Goal: Register for event/course: Register for event/course

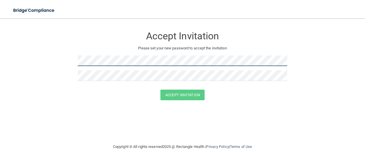
click at [75, 63] on form "Accept Invitation Please set your new password to accept the invitation Accept …" at bounding box center [182, 65] width 342 height 83
drag, startPoint x: 77, startPoint y: 60, endPoint x: 238, endPoint y: 86, distance: 163.3
click at [238, 86] on div at bounding box center [183, 87] width 210 height 4
click at [44, 63] on form "Accept Invitation Please set your new password to accept the invitation Accept …" at bounding box center [182, 65] width 342 height 83
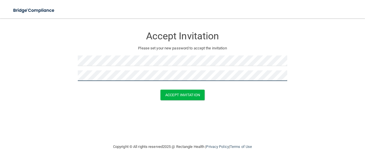
click at [160, 90] on button "Accept Invitation" at bounding box center [182, 95] width 44 height 11
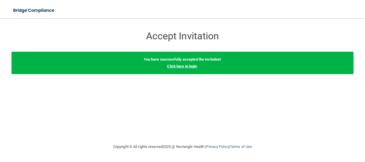
click at [184, 67] on link "Click here to login" at bounding box center [182, 66] width 30 height 4
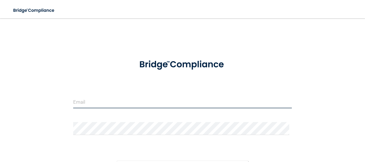
type input "[EMAIL_ADDRESS][DOMAIN_NAME]"
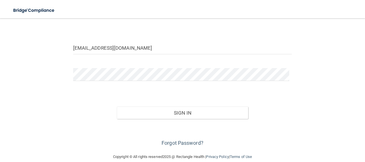
scroll to position [57, 0]
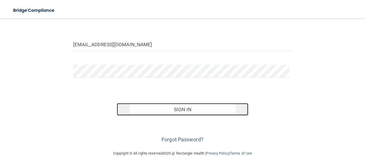
click at [168, 106] on button "Sign In" at bounding box center [182, 109] width 131 height 13
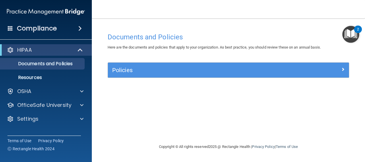
drag, startPoint x: 337, startPoint y: 67, endPoint x: 240, endPoint y: 50, distance: 98.1
click at [240, 50] on div "Here are the documents and policies that apply to your organization. As best pr…" at bounding box center [228, 47] width 250 height 7
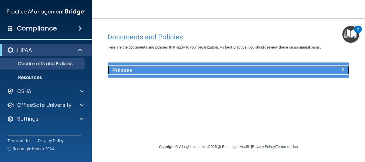
click at [340, 67] on div at bounding box center [319, 68] width 60 height 7
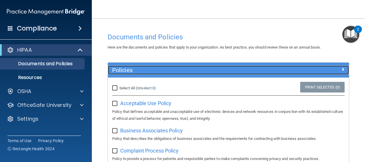
scroll to position [29, 0]
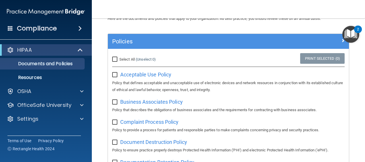
click at [115, 59] on input "Select All (Unselect 0) Unselect All" at bounding box center [115, 59] width 7 height 5
checkbox input "true"
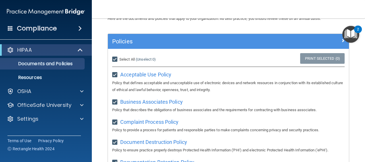
checkbox input "true"
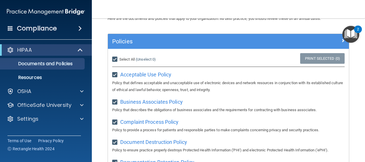
checkbox input "true"
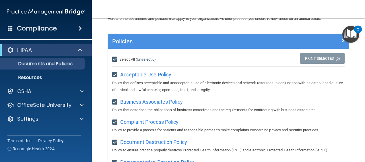
checkbox input "true"
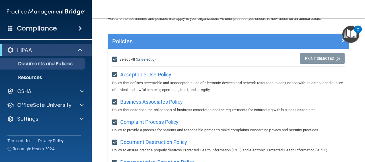
checkbox input "true"
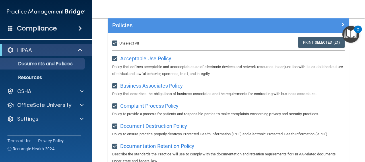
scroll to position [0, 0]
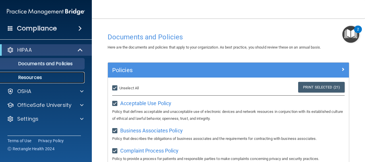
click at [48, 76] on p "Resources" at bounding box center [43, 78] width 78 height 6
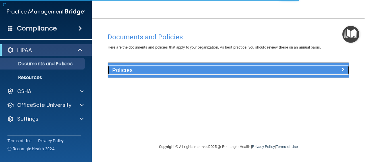
click at [239, 70] on h5 "Policies" at bounding box center [198, 70] width 172 height 6
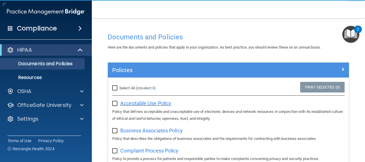
click at [156, 104] on span "Acceptable Use Policy" at bounding box center [145, 103] width 51 height 6
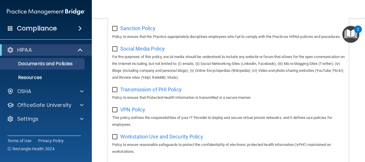
scroll to position [492, 0]
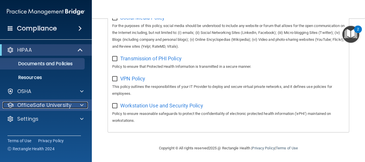
click at [82, 104] on span at bounding box center [81, 105] width 3 height 7
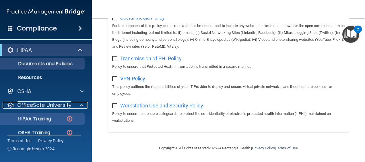
scroll to position [35, 0]
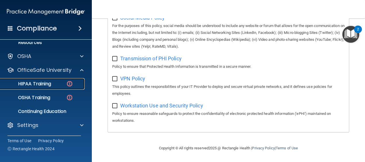
click at [59, 83] on div "HIPAA Training" at bounding box center [43, 84] width 78 height 6
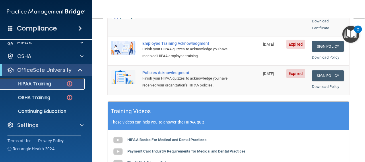
scroll to position [123, 0]
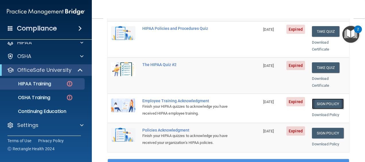
click at [332, 98] on link "Sign Policy" at bounding box center [328, 103] width 32 height 11
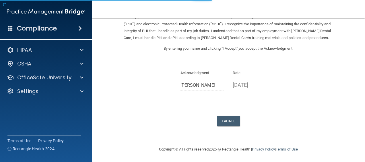
scroll to position [39, 0]
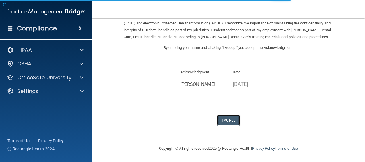
click at [225, 122] on button "I Agree" at bounding box center [228, 120] width 23 height 11
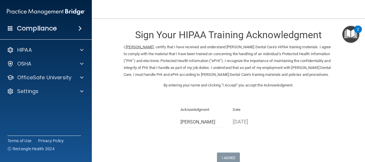
scroll to position [0, 0]
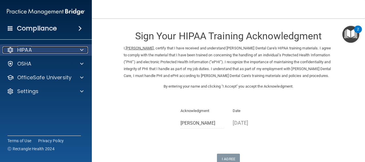
click at [84, 51] on div at bounding box center [81, 49] width 14 height 7
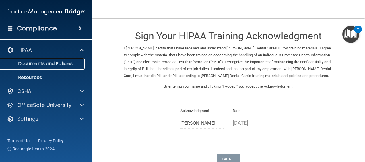
click at [67, 65] on p "Documents and Policies" at bounding box center [43, 64] width 78 height 6
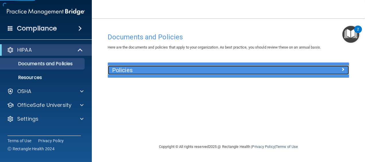
click at [312, 71] on div at bounding box center [319, 68] width 60 height 7
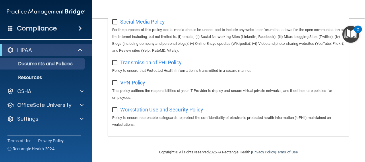
scroll to position [492, 0]
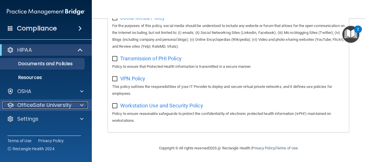
click at [75, 105] on div at bounding box center [81, 105] width 14 height 7
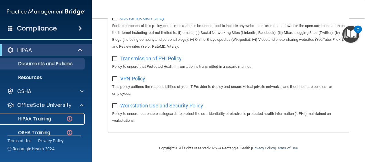
click at [58, 120] on div "HIPAA Training" at bounding box center [43, 119] width 78 height 6
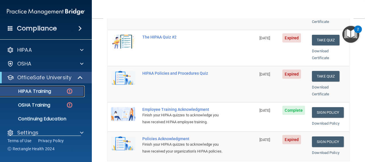
scroll to position [123, 0]
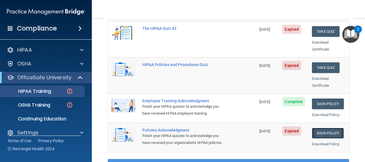
click at [329, 128] on link "Sign Policy" at bounding box center [328, 133] width 32 height 11
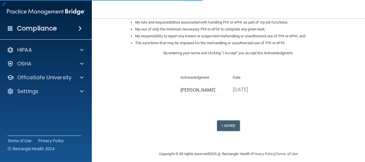
scroll to position [101, 0]
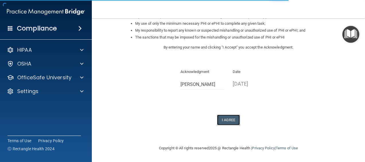
click at [232, 123] on button "I Agree" at bounding box center [228, 120] width 23 height 11
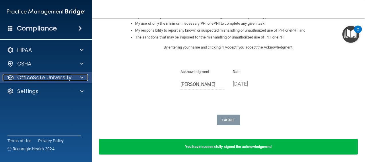
click at [70, 74] on p "OfficeSafe University" at bounding box center [44, 77] width 54 height 7
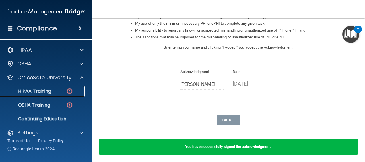
click at [52, 92] on div "HIPAA Training" at bounding box center [43, 91] width 78 height 6
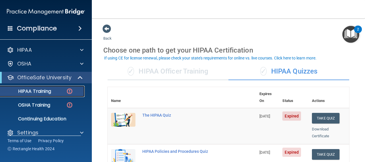
scroll to position [29, 0]
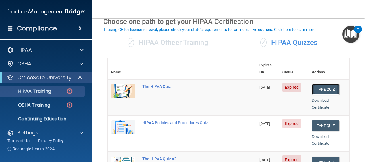
click at [319, 84] on button "Take Quiz" at bounding box center [326, 89] width 28 height 11
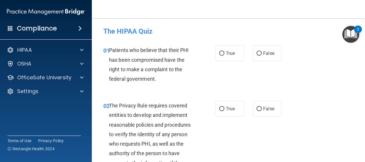
drag, startPoint x: 219, startPoint y: 57, endPoint x: 197, endPoint y: 61, distance: 22.5
click at [197, 61] on div "Patients who believe that their PHI has been compromised have the right to make…" at bounding box center [154, 64] width 91 height 38
click at [219, 53] on input "True" at bounding box center [221, 53] width 5 height 4
radio input "true"
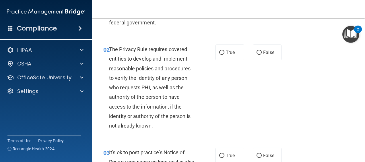
scroll to position [57, 0]
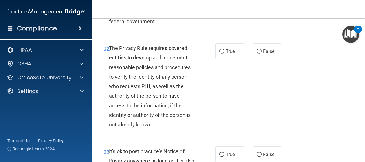
drag, startPoint x: 331, startPoint y: 104, endPoint x: 247, endPoint y: 99, distance: 84.8
click at [247, 99] on div "02 The Privacy Rule requires covered entities to develop and implement reasonab…" at bounding box center [228, 87] width 259 height 103
click at [218, 54] on label "True" at bounding box center [230, 51] width 29 height 16
click at [219, 54] on input "True" at bounding box center [221, 51] width 5 height 4
radio input "true"
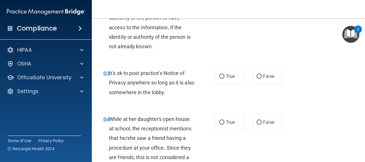
scroll to position [143, 0]
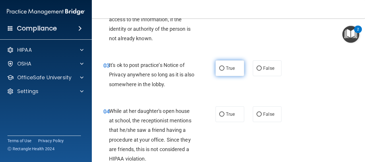
click at [220, 69] on input "True" at bounding box center [221, 68] width 5 height 4
radio input "true"
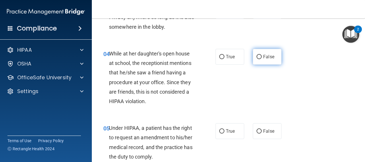
click at [257, 58] on input "False" at bounding box center [259, 57] width 5 height 4
radio input "true"
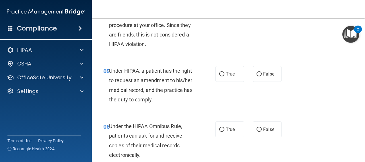
scroll to position [258, 0]
click at [263, 75] on span "False" at bounding box center [268, 73] width 11 height 5
click at [262, 75] on input "False" at bounding box center [259, 74] width 5 height 4
radio input "true"
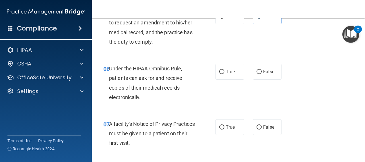
scroll to position [344, 0]
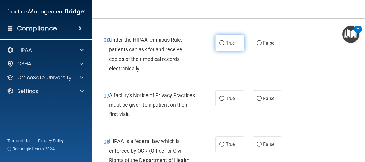
click at [228, 46] on label "True" at bounding box center [230, 43] width 29 height 16
click at [224, 45] on input "True" at bounding box center [221, 43] width 5 height 4
radio input "true"
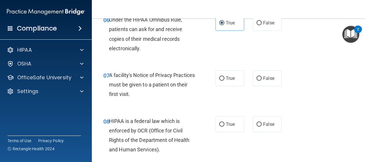
scroll to position [402, 0]
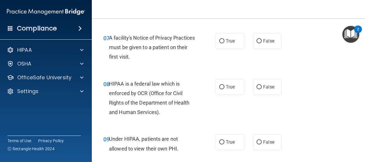
drag, startPoint x: 168, startPoint y: 89, endPoint x: 154, endPoint y: 75, distance: 19.3
click at [154, 75] on div "08 HIPAA is a federal law which is enforced by OCR (Office for Civil Rights of …" at bounding box center [228, 99] width 259 height 55
click at [226, 42] on span "True" at bounding box center [230, 40] width 9 height 5
click at [224, 42] on input "True" at bounding box center [221, 41] width 5 height 4
radio input "true"
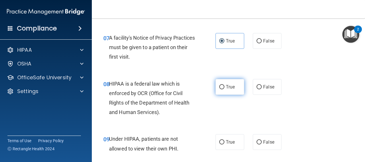
click at [220, 88] on input "True" at bounding box center [221, 87] width 5 height 4
radio input "true"
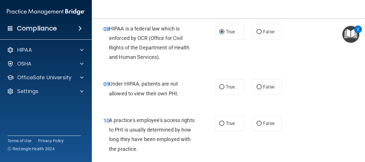
scroll to position [459, 0]
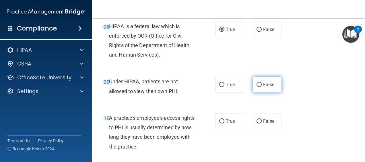
click at [269, 86] on span "False" at bounding box center [268, 84] width 11 height 5
click at [262, 86] on input "False" at bounding box center [259, 85] width 5 height 4
radio input "true"
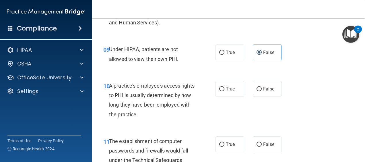
scroll to position [488, 0]
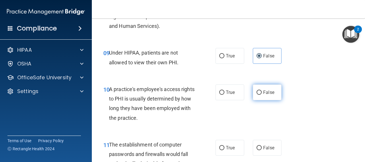
click at [257, 93] on input "False" at bounding box center [259, 92] width 5 height 4
radio input "true"
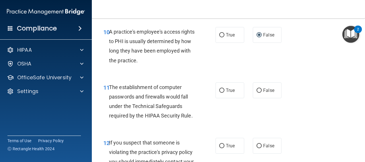
drag, startPoint x: 185, startPoint y: 118, endPoint x: 171, endPoint y: 124, distance: 15.2
click at [171, 124] on div "11 The establishment of computer passwords and firewalls would fall under the T…" at bounding box center [228, 102] width 259 height 55
click at [216, 90] on label "True" at bounding box center [230, 90] width 29 height 16
click at [219, 90] on input "True" at bounding box center [221, 90] width 5 height 4
radio input "true"
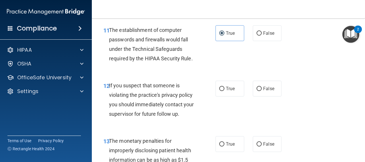
scroll to position [603, 0]
click at [257, 91] on label "False" at bounding box center [267, 88] width 29 height 16
click at [257, 91] on input "False" at bounding box center [259, 88] width 5 height 4
radio input "true"
click at [219, 86] on input "True" at bounding box center [221, 88] width 5 height 4
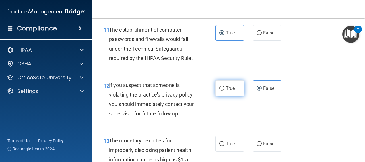
radio input "true"
radio input "false"
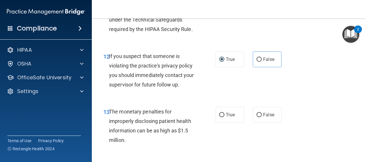
scroll to position [660, 0]
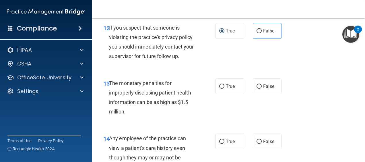
drag, startPoint x: 218, startPoint y: 89, endPoint x: 201, endPoint y: 107, distance: 24.4
click at [201, 107] on div "13 The monetary penalties for improperly disclosing patient health information …" at bounding box center [159, 98] width 129 height 41
click at [228, 86] on span "True" at bounding box center [230, 86] width 9 height 5
click at [224, 86] on input "True" at bounding box center [221, 86] width 5 height 4
radio input "true"
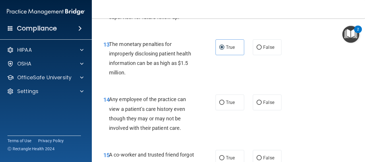
scroll to position [746, 0]
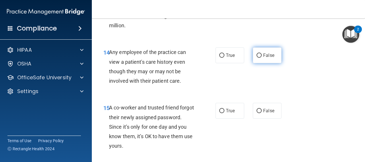
click at [277, 49] on label "False" at bounding box center [267, 55] width 29 height 16
click at [262, 53] on input "False" at bounding box center [259, 55] width 5 height 4
radio input "true"
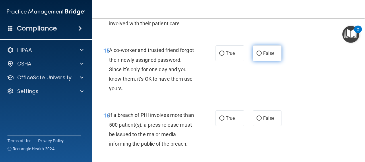
click at [275, 51] on label "False" at bounding box center [267, 53] width 29 height 16
click at [262, 51] on input "False" at bounding box center [259, 53] width 5 height 4
radio input "true"
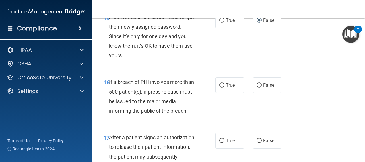
scroll to position [861, 0]
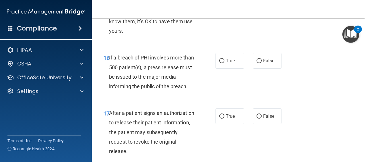
drag, startPoint x: 174, startPoint y: 93, endPoint x: 163, endPoint y: 98, distance: 12.7
click at [163, 98] on div "16 If a breach of PHI involves more than 500 patient(s), a press release must b…" at bounding box center [228, 73] width 259 height 55
click at [228, 62] on span "True" at bounding box center [230, 60] width 9 height 5
click at [224, 62] on input "True" at bounding box center [221, 61] width 5 height 4
radio input "true"
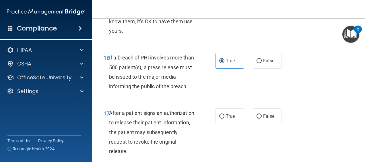
scroll to position [918, 0]
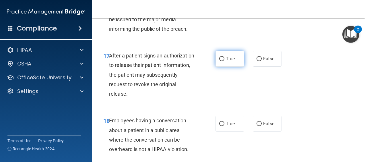
click at [231, 58] on span "True" at bounding box center [230, 58] width 9 height 5
click at [224, 58] on input "True" at bounding box center [221, 59] width 5 height 4
radio input "true"
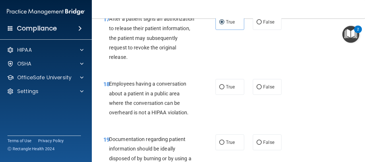
scroll to position [1004, 0]
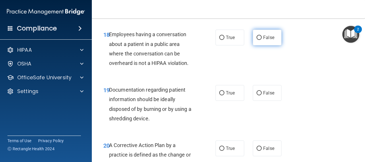
click at [264, 35] on span "False" at bounding box center [268, 37] width 11 height 5
click at [262, 36] on input "False" at bounding box center [259, 38] width 5 height 4
radio input "true"
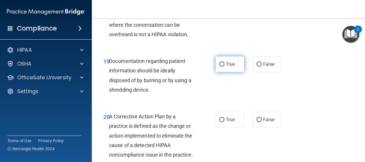
click at [226, 68] on label "True" at bounding box center [230, 64] width 29 height 16
click at [224, 67] on input "True" at bounding box center [221, 64] width 5 height 4
radio input "true"
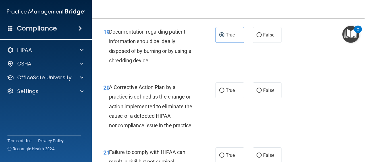
scroll to position [1091, 0]
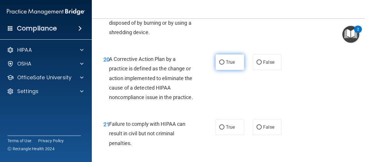
click at [230, 65] on label "True" at bounding box center [230, 62] width 29 height 16
click at [224, 65] on input "True" at bounding box center [221, 62] width 5 height 4
radio input "true"
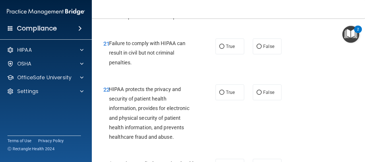
scroll to position [1177, 0]
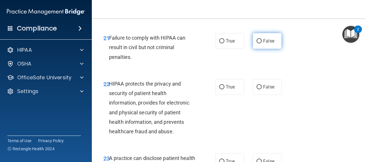
click at [264, 44] on span "False" at bounding box center [268, 40] width 11 height 5
click at [262, 43] on input "False" at bounding box center [259, 41] width 5 height 4
radio input "true"
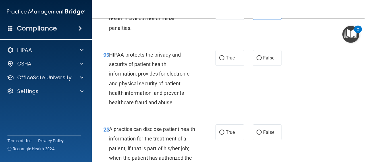
scroll to position [1234, 0]
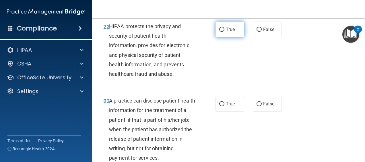
click at [228, 37] on label "True" at bounding box center [230, 30] width 29 height 16
click at [224, 32] on input "True" at bounding box center [221, 30] width 5 height 4
radio input "true"
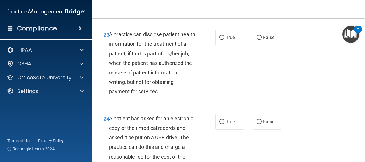
scroll to position [1291, 0]
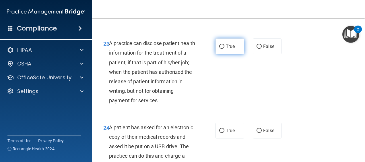
click at [230, 49] on span "True" at bounding box center [230, 46] width 9 height 5
click at [224, 49] on input "True" at bounding box center [221, 46] width 5 height 4
radio input "true"
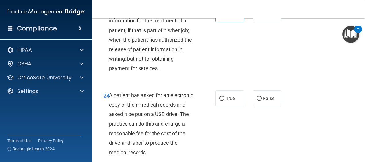
scroll to position [1378, 0]
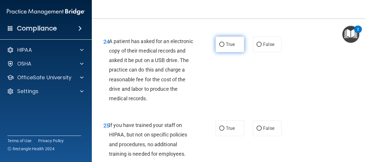
click at [227, 50] on label "True" at bounding box center [230, 44] width 29 height 16
click at [224, 47] on input "True" at bounding box center [221, 44] width 5 height 4
radio input "true"
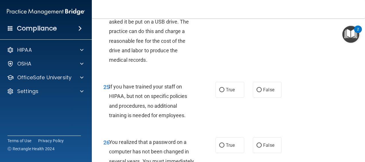
scroll to position [1464, 0]
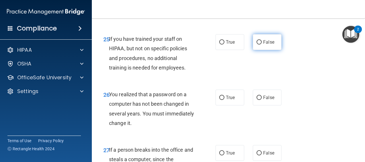
click at [272, 50] on label "False" at bounding box center [267, 42] width 29 height 16
click at [262, 44] on input "False" at bounding box center [259, 42] width 5 height 4
radio input "true"
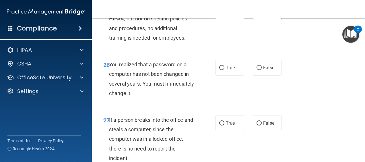
scroll to position [1492, 0]
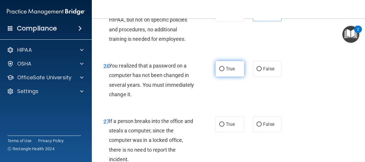
click at [235, 77] on label "True" at bounding box center [230, 69] width 29 height 16
click at [224, 71] on input "True" at bounding box center [221, 69] width 5 height 4
radio input "true"
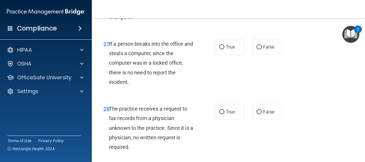
scroll to position [1578, 0]
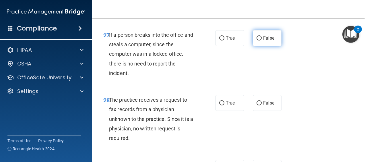
click at [267, 46] on label "False" at bounding box center [267, 38] width 29 height 16
click at [262, 40] on input "False" at bounding box center [259, 38] width 5 height 4
radio input "true"
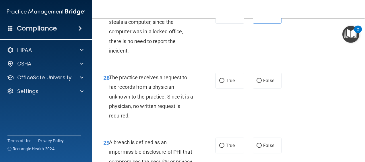
scroll to position [1636, 0]
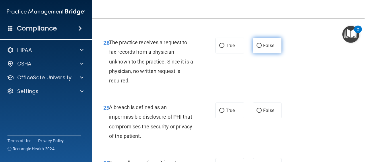
click at [277, 53] on label "False" at bounding box center [267, 46] width 29 height 16
click at [262, 48] on input "False" at bounding box center [259, 46] width 5 height 4
radio input "true"
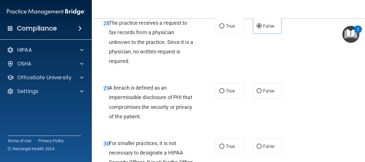
scroll to position [1665, 0]
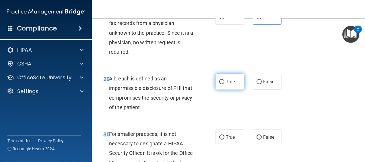
click at [227, 84] on span "True" at bounding box center [230, 81] width 9 height 5
click at [224, 84] on input "True" at bounding box center [221, 82] width 5 height 4
radio input "true"
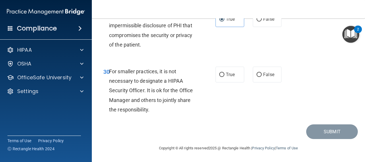
scroll to position [1736, 0]
click at [268, 77] on span "False" at bounding box center [268, 74] width 11 height 5
click at [262, 77] on input "False" at bounding box center [259, 75] width 5 height 4
radio input "true"
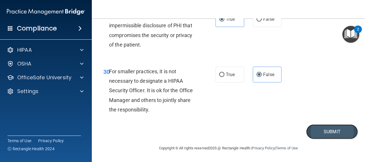
click at [337, 131] on button "Submit" at bounding box center [332, 131] width 52 height 15
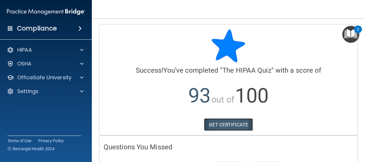
click at [227, 121] on link "GET CERTIFICATE" at bounding box center [228, 124] width 49 height 13
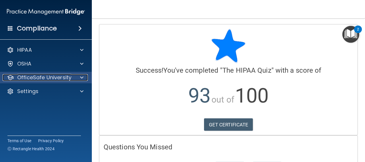
click at [64, 74] on p "OfficeSafe University" at bounding box center [44, 77] width 54 height 7
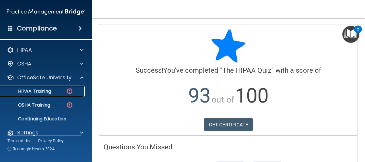
click at [59, 90] on div "HIPAA Training" at bounding box center [43, 91] width 78 height 6
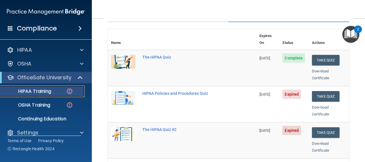
scroll to position [57, 0]
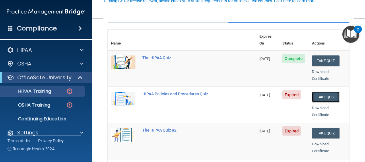
click at [321, 92] on button "Take Quiz" at bounding box center [326, 97] width 28 height 11
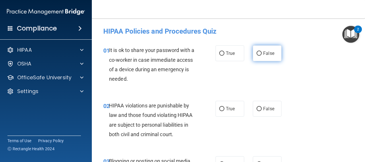
click at [260, 55] on label "False" at bounding box center [267, 53] width 29 height 16
click at [260, 55] on input "False" at bounding box center [259, 53] width 5 height 4
radio input "true"
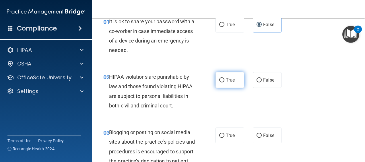
click at [219, 79] on input "True" at bounding box center [221, 80] width 5 height 4
radio input "true"
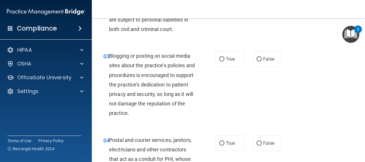
scroll to position [115, 0]
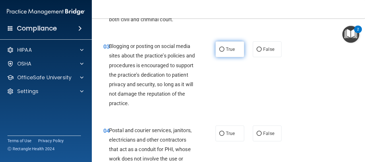
click at [225, 53] on label "True" at bounding box center [230, 49] width 29 height 16
click at [224, 52] on input "True" at bounding box center [221, 49] width 5 height 4
radio input "true"
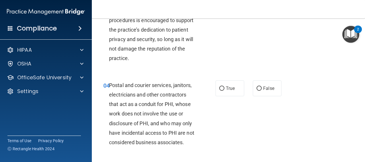
scroll to position [201, 0]
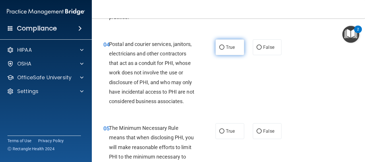
click at [226, 48] on span "True" at bounding box center [230, 46] width 9 height 5
click at [224, 48] on input "True" at bounding box center [221, 47] width 5 height 4
radio input "true"
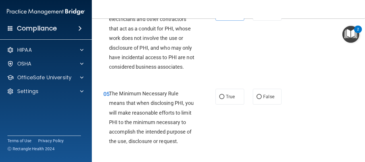
scroll to position [287, 0]
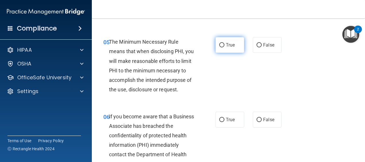
click at [236, 53] on label "True" at bounding box center [230, 45] width 29 height 16
click at [224, 47] on input "True" at bounding box center [221, 45] width 5 height 4
radio input "true"
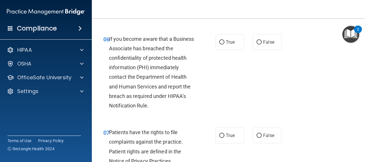
scroll to position [373, 0]
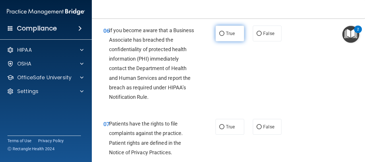
click at [239, 39] on label "True" at bounding box center [230, 34] width 29 height 16
click at [224, 36] on input "True" at bounding box center [221, 34] width 5 height 4
radio input "true"
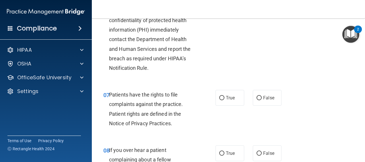
scroll to position [459, 0]
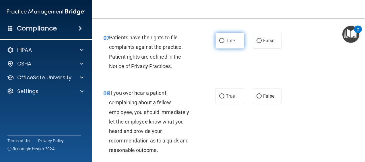
click at [220, 49] on label "True" at bounding box center [230, 41] width 29 height 16
click at [220, 43] on input "True" at bounding box center [221, 41] width 5 height 4
radio input "true"
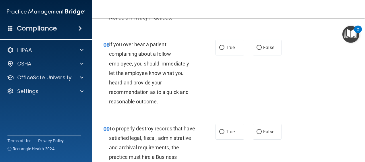
scroll to position [517, 0]
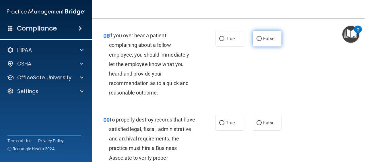
click at [270, 41] on span "False" at bounding box center [268, 38] width 11 height 5
click at [262, 41] on input "False" at bounding box center [259, 39] width 5 height 4
radio input "true"
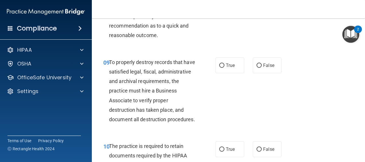
scroll to position [603, 0]
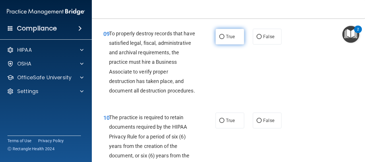
click at [223, 44] on label "True" at bounding box center [230, 37] width 29 height 16
click at [223, 39] on input "True" at bounding box center [221, 37] width 5 height 4
radio input "true"
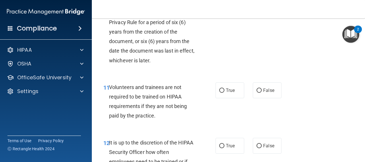
scroll to position [717, 0]
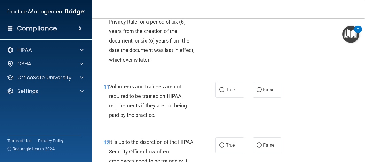
click at [216, 13] on label "True" at bounding box center [230, 6] width 29 height 16
click at [219, 8] on input "True" at bounding box center [221, 6] width 5 height 4
radio input "true"
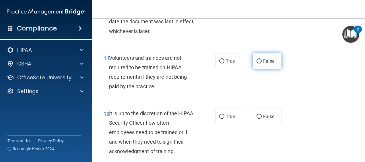
click at [257, 63] on input "False" at bounding box center [259, 61] width 5 height 4
radio input "true"
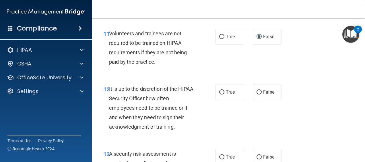
scroll to position [804, 0]
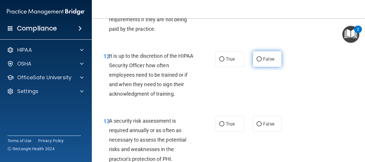
click at [257, 61] on input "False" at bounding box center [259, 59] width 5 height 4
radio input "true"
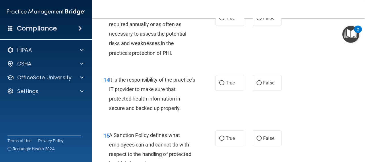
scroll to position [918, 0]
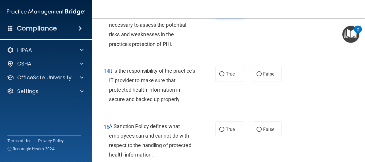
click at [231, 12] on span "True" at bounding box center [230, 8] width 9 height 5
click at [224, 11] on input "True" at bounding box center [221, 9] width 5 height 4
radio input "true"
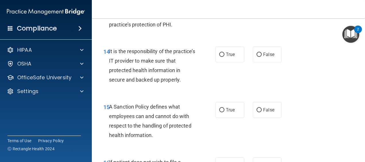
scroll to position [947, 0]
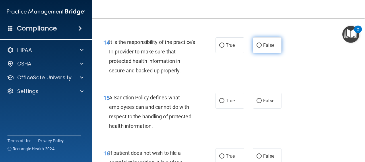
click at [258, 48] on input "False" at bounding box center [259, 45] width 5 height 4
radio input "true"
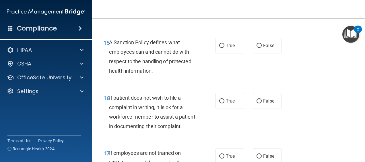
scroll to position [1004, 0]
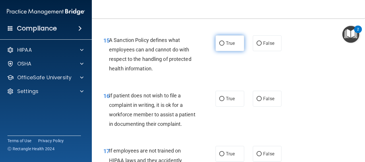
click at [231, 51] on label "True" at bounding box center [230, 43] width 29 height 16
click at [224, 46] on input "True" at bounding box center [221, 43] width 5 height 4
radio input "true"
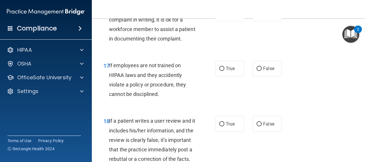
scroll to position [1091, 0]
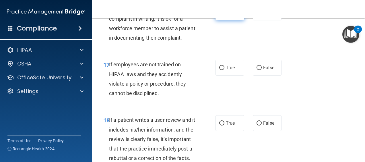
click at [222, 20] on label "True" at bounding box center [230, 13] width 29 height 16
click at [222, 15] on input "True" at bounding box center [221, 13] width 5 height 4
radio input "true"
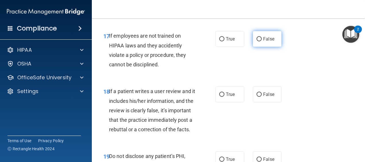
click at [263, 47] on label "False" at bounding box center [267, 39] width 29 height 16
click at [262, 41] on input "False" at bounding box center [259, 39] width 5 height 4
radio input "true"
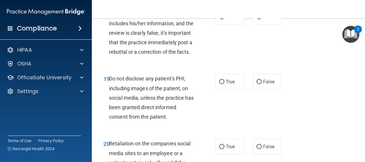
scroll to position [1205, 0]
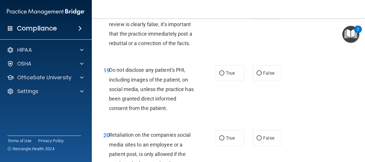
click at [265, 11] on span "False" at bounding box center [268, 7] width 11 height 5
click at [262, 11] on input "False" at bounding box center [259, 8] width 5 height 4
radio input "true"
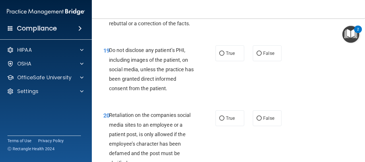
scroll to position [1234, 0]
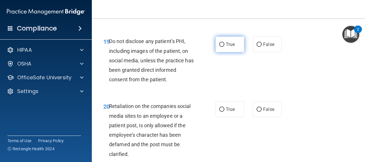
click at [228, 47] on span "True" at bounding box center [230, 44] width 9 height 5
click at [224, 47] on input "True" at bounding box center [221, 44] width 5 height 4
radio input "true"
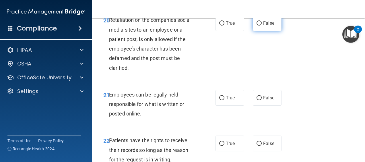
click at [271, 31] on label "False" at bounding box center [267, 23] width 29 height 16
click at [262, 26] on input "False" at bounding box center [259, 23] width 5 height 4
radio input "true"
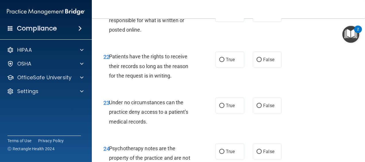
scroll to position [1406, 0]
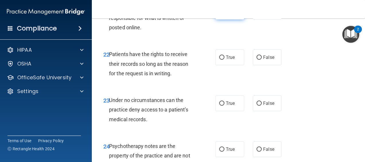
click at [233, 20] on label "True" at bounding box center [230, 12] width 29 height 16
click at [224, 14] on input "True" at bounding box center [221, 12] width 5 height 4
radio input "true"
click at [231, 60] on span "True" at bounding box center [230, 57] width 9 height 5
click at [224, 60] on input "True" at bounding box center [221, 57] width 5 height 4
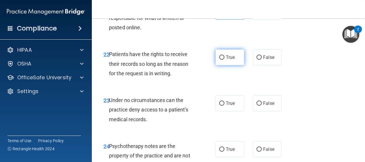
radio input "true"
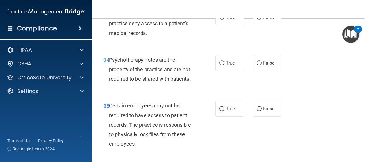
scroll to position [1464, 0]
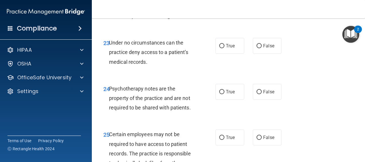
click at [262, 8] on label "False" at bounding box center [267, 0] width 29 height 16
click at [262, 2] on input "False" at bounding box center [259, 0] width 5 height 4
radio input "true"
radio input "false"
click at [273, 54] on label "False" at bounding box center [267, 46] width 29 height 16
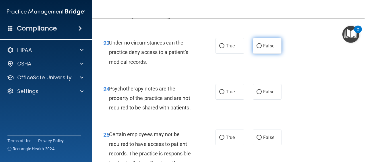
click at [262, 48] on input "False" at bounding box center [259, 46] width 5 height 4
radio input "true"
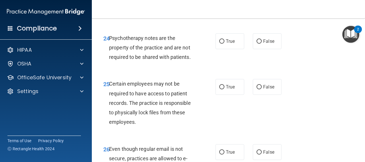
scroll to position [1521, 0]
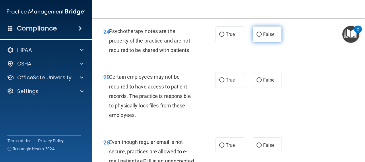
click at [257, 37] on input "False" at bounding box center [259, 34] width 5 height 4
radio input "true"
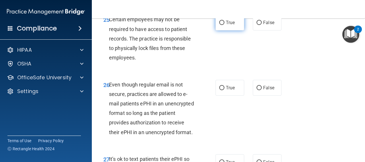
click at [233, 30] on label "True" at bounding box center [230, 23] width 29 height 16
click at [224, 25] on input "True" at bounding box center [221, 23] width 5 height 4
radio input "true"
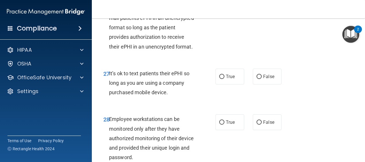
scroll to position [1665, 0]
click at [231, 4] on span "True" at bounding box center [230, 1] width 9 height 5
click at [224, 4] on input "True" at bounding box center [221, 2] width 5 height 4
radio input "true"
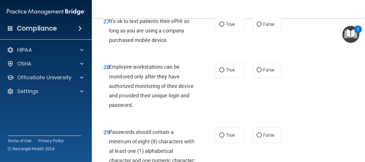
scroll to position [1722, 0]
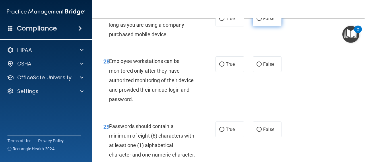
click at [257, 21] on input "False" at bounding box center [259, 19] width 5 height 4
radio input "true"
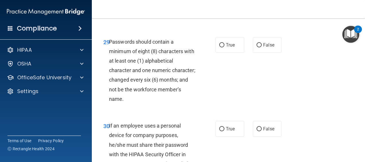
scroll to position [1808, 0]
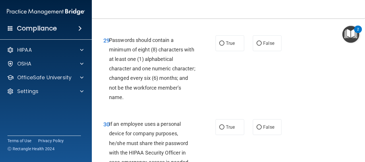
radio input "true"
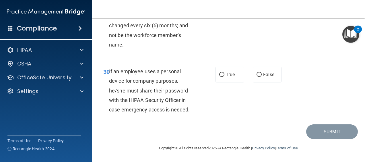
scroll to position [1865, 0]
radio input "true"
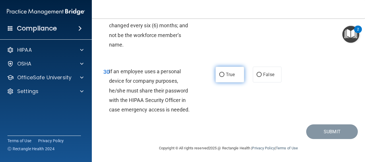
click at [228, 78] on label "True" at bounding box center [230, 75] width 29 height 16
click at [224, 77] on input "True" at bounding box center [221, 75] width 5 height 4
radio input "true"
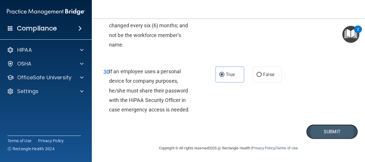
click at [327, 134] on button "Submit" at bounding box center [332, 131] width 52 height 15
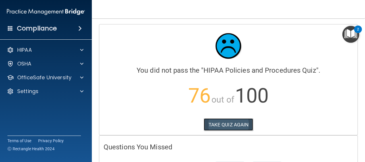
click at [240, 124] on button "TAKE QUIZ AGAIN" at bounding box center [229, 124] width 50 height 13
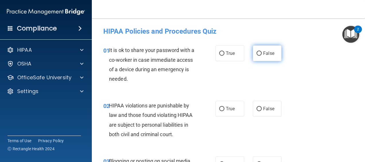
click at [265, 53] on span "False" at bounding box center [268, 53] width 11 height 5
click at [262, 53] on input "False" at bounding box center [259, 53] width 5 height 4
radio input "true"
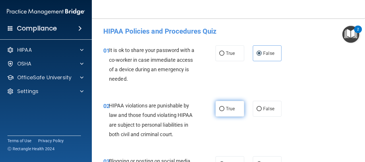
click at [228, 110] on span "True" at bounding box center [230, 108] width 9 height 5
click at [224, 110] on input "True" at bounding box center [221, 109] width 5 height 4
radio input "true"
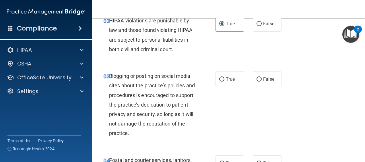
scroll to position [86, 0]
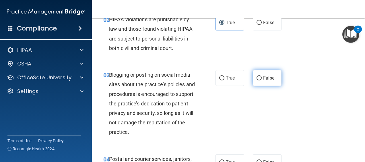
click at [266, 77] on span "False" at bounding box center [268, 77] width 11 height 5
click at [262, 77] on input "False" at bounding box center [259, 78] width 5 height 4
radio input "true"
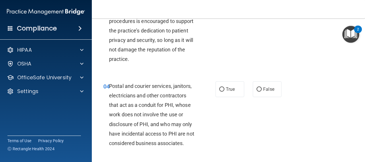
scroll to position [172, 0]
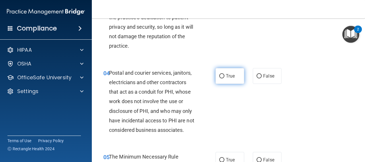
click at [232, 73] on span "True" at bounding box center [230, 75] width 9 height 5
click at [224, 74] on input "True" at bounding box center [221, 76] width 5 height 4
radio input "true"
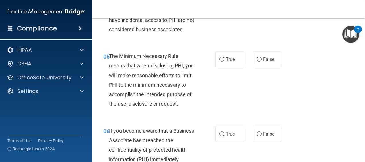
scroll to position [287, 0]
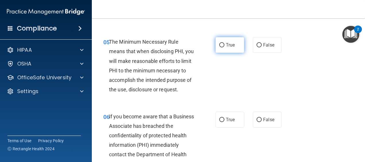
click at [231, 51] on label "True" at bounding box center [230, 45] width 29 height 16
click at [224, 47] on input "True" at bounding box center [221, 45] width 5 height 4
radio input "true"
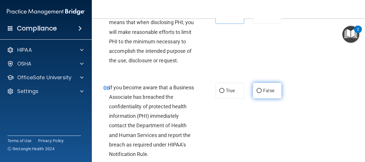
scroll to position [344, 0]
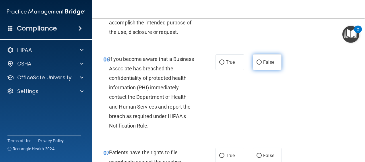
click at [263, 65] on span "False" at bounding box center [268, 61] width 11 height 5
click at [261, 65] on input "False" at bounding box center [259, 62] width 5 height 4
radio input "true"
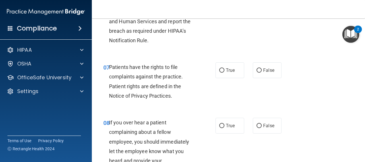
scroll to position [430, 0]
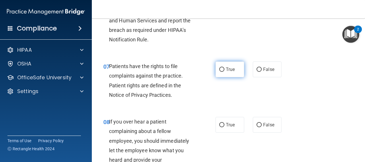
click at [231, 77] on label "True" at bounding box center [230, 69] width 29 height 16
click at [224, 72] on input "True" at bounding box center [221, 69] width 5 height 4
radio input "true"
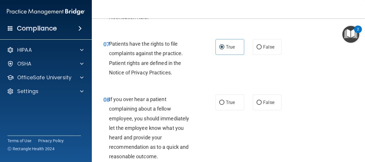
scroll to position [517, 0]
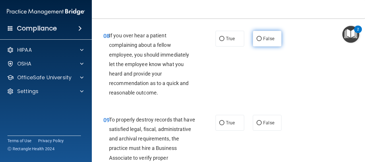
click at [267, 41] on span "False" at bounding box center [268, 38] width 11 height 5
click at [262, 41] on input "False" at bounding box center [259, 39] width 5 height 4
radio input "true"
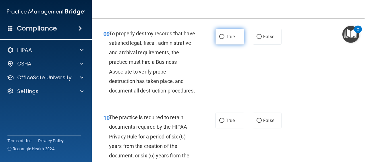
click at [219, 39] on input "True" at bounding box center [221, 37] width 5 height 4
radio input "true"
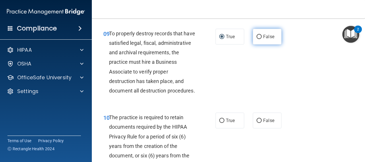
click at [275, 44] on label "False" at bounding box center [267, 37] width 29 height 16
click at [262, 39] on input "False" at bounding box center [259, 37] width 5 height 4
radio input "true"
radio input "false"
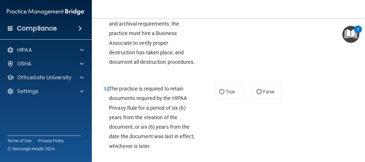
scroll to position [689, 0]
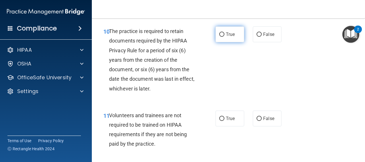
click at [226, 37] on span "True" at bounding box center [230, 34] width 9 height 5
click at [224, 37] on input "True" at bounding box center [221, 34] width 5 height 4
radio input "true"
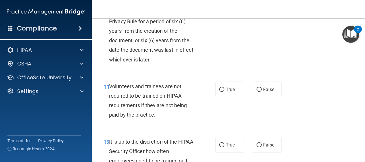
scroll to position [746, 0]
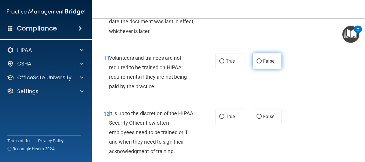
click at [265, 69] on label "False" at bounding box center [267, 61] width 29 height 16
click at [262, 63] on input "False" at bounding box center [259, 61] width 5 height 4
radio input "true"
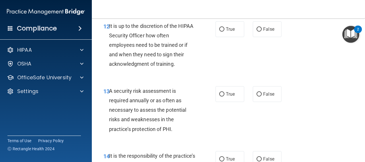
scroll to position [861, 0]
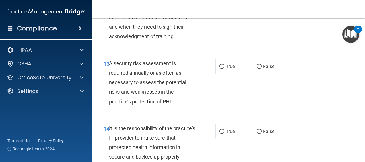
click at [270, 4] on span "False" at bounding box center [268, 1] width 11 height 5
click at [262, 4] on input "False" at bounding box center [259, 2] width 5 height 4
radio input "true"
click at [229, 69] on span "True" at bounding box center [230, 66] width 9 height 5
click at [224, 69] on input "True" at bounding box center [221, 67] width 5 height 4
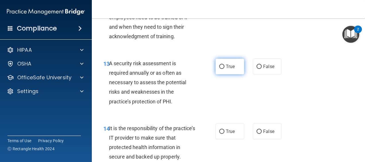
radio input "true"
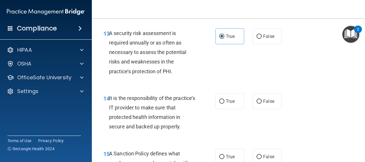
scroll to position [947, 0]
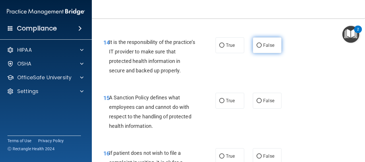
click at [261, 53] on label "False" at bounding box center [267, 45] width 29 height 16
click at [261, 48] on input "False" at bounding box center [259, 45] width 5 height 4
radio input "true"
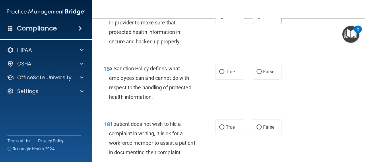
scroll to position [1033, 0]
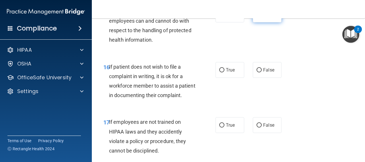
click at [263, 17] on span "False" at bounding box center [268, 14] width 11 height 5
click at [262, 17] on input "False" at bounding box center [259, 15] width 5 height 4
radio input "true"
click at [220, 72] on input "True" at bounding box center [221, 70] width 5 height 4
radio input "true"
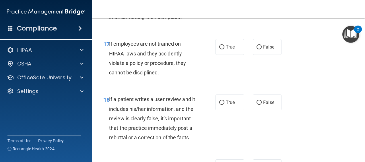
scroll to position [1119, 0]
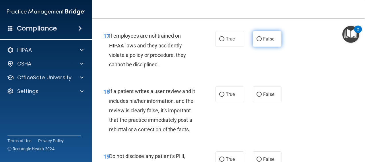
click at [269, 42] on span "False" at bounding box center [268, 38] width 11 height 5
click at [262, 41] on input "False" at bounding box center [259, 39] width 5 height 4
radio input "true"
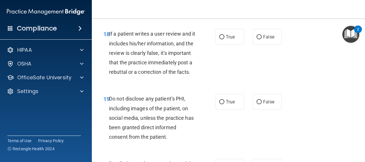
click at [269, 83] on div "18 If a patient writes a user review and it includes his/her information, and t…" at bounding box center [228, 54] width 259 height 65
click at [260, 45] on label "False" at bounding box center [267, 37] width 29 height 16
click at [260, 39] on input "False" at bounding box center [259, 37] width 5 height 4
radio input "true"
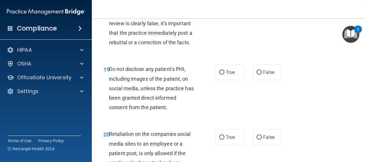
scroll to position [1234, 0]
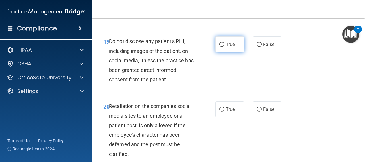
click at [236, 52] on label "True" at bounding box center [230, 44] width 29 height 16
click at [224, 47] on input "True" at bounding box center [221, 44] width 5 height 4
radio input "true"
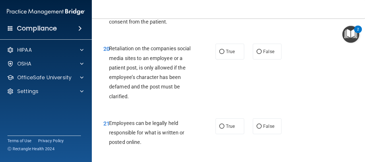
scroll to position [1320, 0]
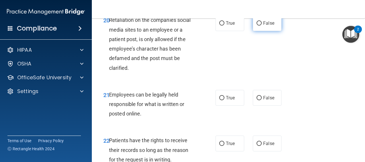
click at [260, 31] on label "False" at bounding box center [267, 23] width 29 height 16
click at [260, 26] on input "False" at bounding box center [259, 23] width 5 height 4
radio input "true"
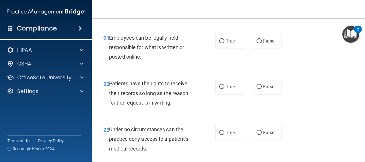
scroll to position [1378, 0]
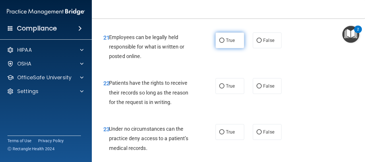
click at [222, 48] on label "True" at bounding box center [230, 40] width 29 height 16
click at [222, 43] on input "True" at bounding box center [221, 40] width 5 height 4
radio input "true"
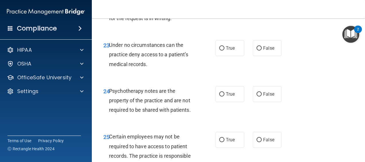
scroll to position [1464, 0]
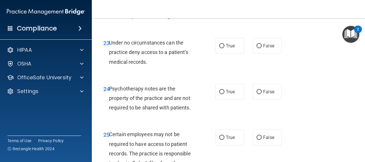
click at [262, 8] on label "False" at bounding box center [267, 0] width 29 height 16
click at [262, 2] on input "False" at bounding box center [259, 0] width 5 height 4
radio input "true"
click at [265, 54] on label "False" at bounding box center [267, 46] width 29 height 16
click at [262, 48] on input "False" at bounding box center [259, 46] width 5 height 4
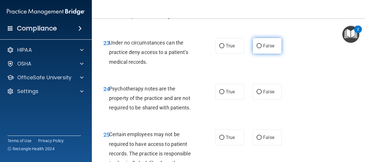
radio input "true"
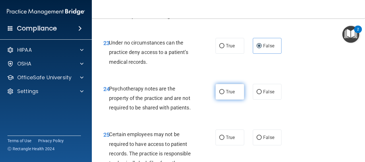
click at [230, 100] on label "True" at bounding box center [230, 92] width 29 height 16
click at [224, 94] on input "True" at bounding box center [221, 92] width 5 height 4
radio input "true"
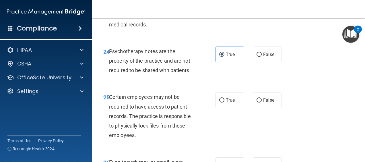
scroll to position [1550, 0]
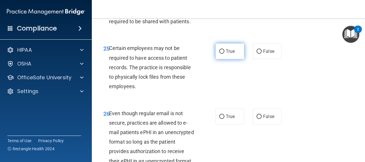
click at [231, 54] on span "True" at bounding box center [230, 51] width 9 height 5
click at [224, 54] on input "True" at bounding box center [221, 51] width 5 height 4
radio input "true"
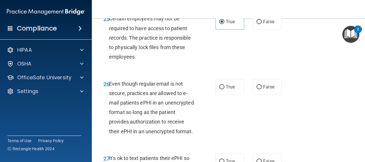
scroll to position [1636, 0]
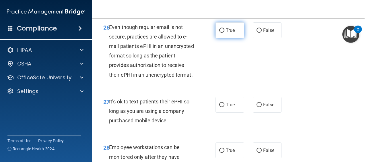
click at [223, 38] on label "True" at bounding box center [230, 30] width 29 height 16
click at [223, 33] on input "True" at bounding box center [221, 30] width 5 height 4
radio input "true"
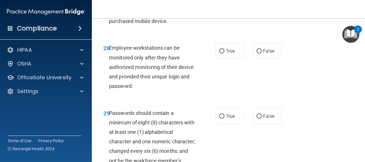
scroll to position [1751, 0]
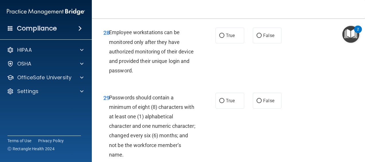
radio input "true"
click at [265, 38] on span "False" at bounding box center [268, 35] width 11 height 5
click at [262, 38] on input "False" at bounding box center [259, 36] width 5 height 4
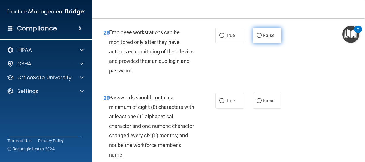
radio input "true"
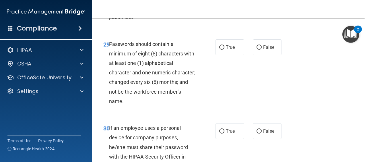
scroll to position [1837, 0]
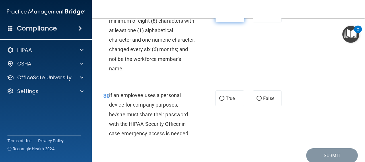
click at [226, 17] on span "True" at bounding box center [230, 14] width 9 height 5
click at [224, 17] on input "True" at bounding box center [221, 15] width 5 height 4
radio input "true"
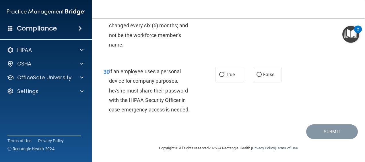
scroll to position [1918, 0]
click at [263, 73] on span "False" at bounding box center [268, 74] width 11 height 5
click at [262, 73] on input "False" at bounding box center [259, 75] width 5 height 4
radio input "true"
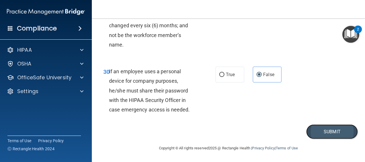
click at [340, 129] on button "Submit" at bounding box center [332, 131] width 52 height 15
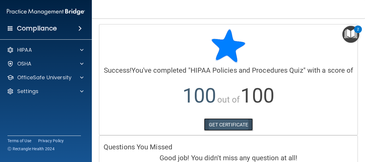
click at [230, 130] on link "GET CERTIFICATE" at bounding box center [228, 124] width 49 height 13
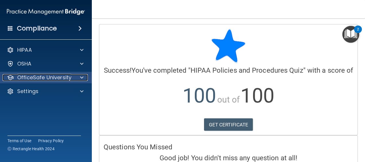
click at [77, 75] on div at bounding box center [81, 77] width 14 height 7
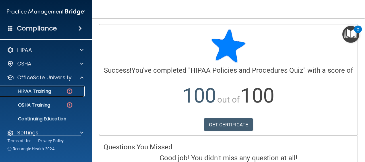
click at [55, 93] on div "HIPAA Training" at bounding box center [43, 91] width 78 height 6
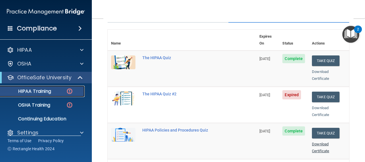
scroll to position [86, 0]
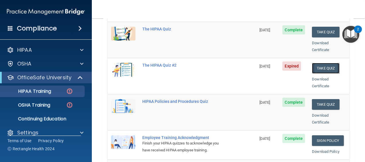
click at [327, 63] on button "Take Quiz" at bounding box center [326, 68] width 28 height 11
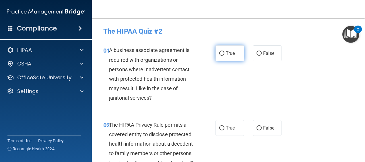
click at [230, 57] on label "True" at bounding box center [230, 53] width 29 height 16
click at [224, 56] on input "True" at bounding box center [221, 53] width 5 height 4
radio input "true"
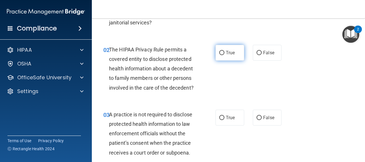
scroll to position [86, 0]
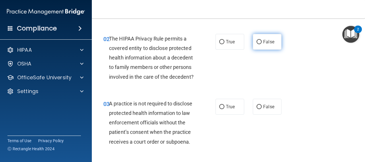
click at [264, 48] on label "False" at bounding box center [267, 42] width 29 height 16
click at [262, 44] on input "False" at bounding box center [259, 42] width 5 height 4
radio input "true"
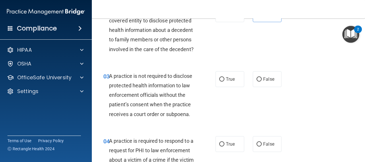
scroll to position [115, 0]
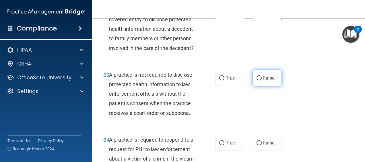
click at [268, 86] on label "False" at bounding box center [267, 78] width 29 height 16
click at [262, 80] on input "False" at bounding box center [259, 78] width 5 height 4
radio input "true"
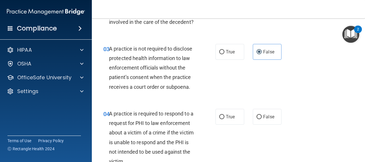
scroll to position [172, 0]
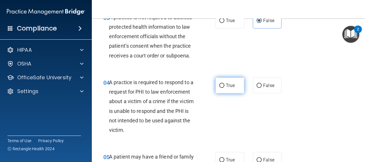
click at [234, 92] on label "True" at bounding box center [230, 85] width 29 height 16
click at [224, 88] on input "True" at bounding box center [221, 86] width 5 height 4
radio input "true"
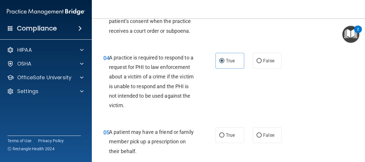
scroll to position [258, 0]
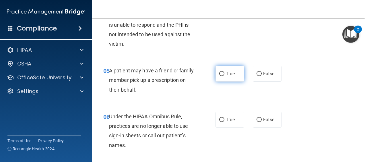
click at [234, 81] on label "True" at bounding box center [230, 74] width 29 height 16
click at [224, 76] on input "True" at bounding box center [221, 74] width 5 height 4
radio input "true"
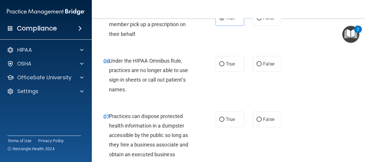
scroll to position [316, 0]
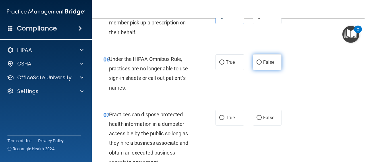
click at [270, 65] on span "False" at bounding box center [268, 61] width 11 height 5
click at [262, 65] on input "False" at bounding box center [259, 62] width 5 height 4
radio input "true"
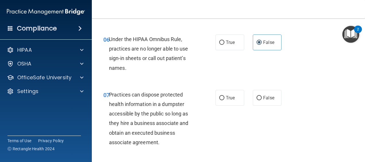
scroll to position [344, 0]
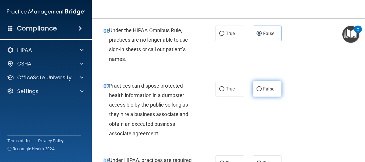
click at [266, 92] on span "False" at bounding box center [268, 88] width 11 height 5
click at [262, 91] on input "False" at bounding box center [259, 89] width 5 height 4
radio input "true"
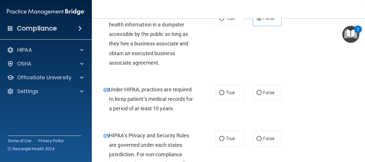
scroll to position [430, 0]
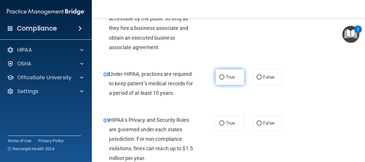
click at [238, 85] on label "True" at bounding box center [230, 77] width 29 height 16
click at [224, 79] on input "True" at bounding box center [221, 77] width 5 height 4
radio input "true"
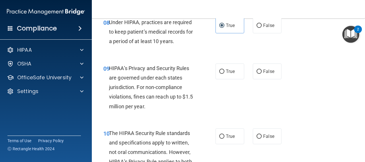
scroll to position [488, 0]
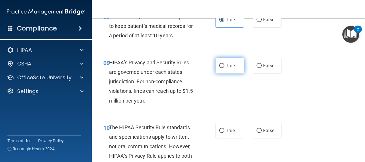
click at [234, 73] on label "True" at bounding box center [230, 66] width 29 height 16
click at [224, 68] on input "True" at bounding box center [221, 66] width 5 height 4
radio input "true"
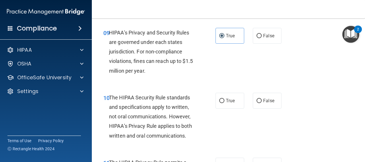
scroll to position [574, 0]
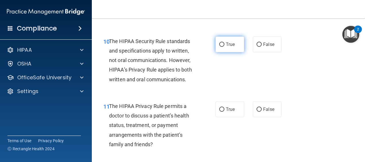
click at [238, 52] on label "True" at bounding box center [230, 44] width 29 height 16
click at [224, 47] on input "True" at bounding box center [221, 44] width 5 height 4
radio input "true"
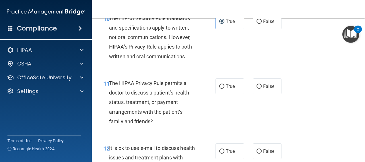
scroll to position [631, 0]
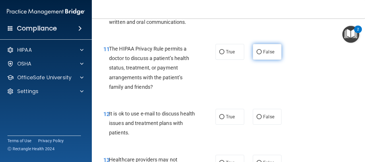
click at [272, 60] on label "False" at bounding box center [267, 52] width 29 height 16
click at [262, 54] on input "False" at bounding box center [259, 52] width 5 height 4
radio input "true"
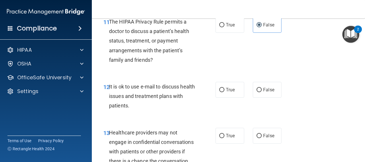
scroll to position [689, 0]
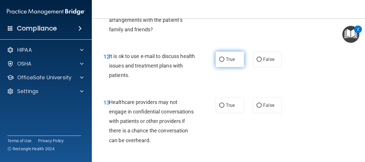
click at [228, 65] on label "True" at bounding box center [230, 59] width 29 height 16
click at [224, 62] on input "True" at bounding box center [221, 59] width 5 height 4
radio input "true"
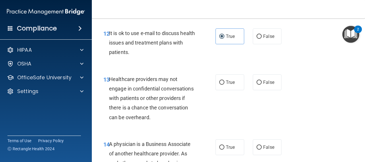
scroll to position [746, 0]
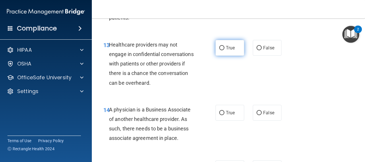
click at [232, 51] on span "True" at bounding box center [230, 47] width 9 height 5
click at [224, 50] on input "True" at bounding box center [221, 48] width 5 height 4
radio input "true"
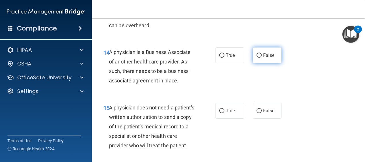
click at [270, 58] on span "False" at bounding box center [268, 55] width 11 height 5
click at [262, 58] on input "False" at bounding box center [259, 55] width 5 height 4
radio input "true"
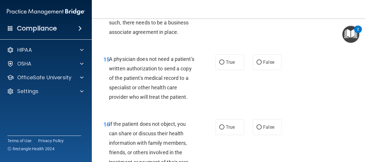
scroll to position [861, 0]
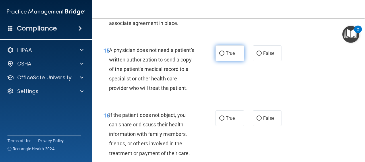
click at [223, 61] on label "True" at bounding box center [230, 53] width 29 height 16
click at [223, 56] on input "True" at bounding box center [221, 53] width 5 height 4
radio input "true"
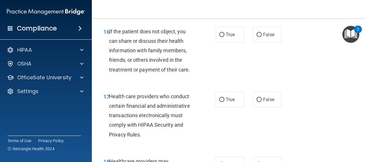
scroll to position [947, 0]
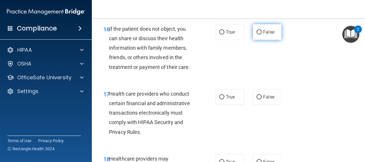
click at [268, 40] on label "False" at bounding box center [267, 32] width 29 height 16
click at [262, 34] on input "False" at bounding box center [259, 32] width 5 height 4
radio input "true"
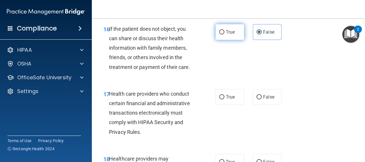
click at [239, 40] on label "True" at bounding box center [230, 32] width 29 height 16
click at [224, 34] on input "True" at bounding box center [221, 32] width 5 height 4
radio input "true"
radio input "false"
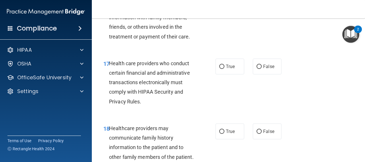
scroll to position [1004, 0]
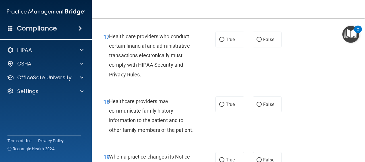
click at [243, 47] on div "True False" at bounding box center [250, 40] width 69 height 16
click at [233, 47] on label "True" at bounding box center [230, 40] width 29 height 16
click at [224, 42] on input "True" at bounding box center [221, 40] width 5 height 4
radio input "true"
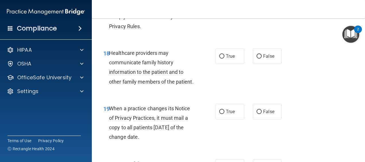
scroll to position [1062, 0]
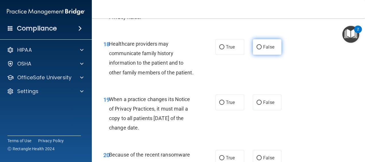
click at [276, 55] on label "False" at bounding box center [267, 47] width 29 height 16
click at [262, 49] on input "False" at bounding box center [259, 47] width 5 height 4
radio input "true"
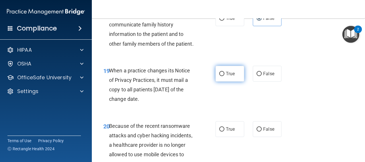
click at [223, 82] on label "True" at bounding box center [230, 74] width 29 height 16
click at [223, 76] on input "True" at bounding box center [221, 74] width 5 height 4
radio input "true"
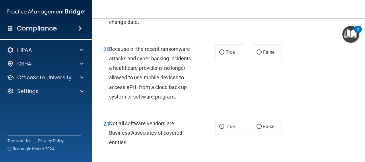
scroll to position [1177, 0]
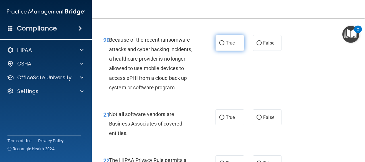
click at [226, 46] on span "True" at bounding box center [230, 42] width 9 height 5
click at [224, 45] on input "True" at bounding box center [221, 43] width 5 height 4
radio input "true"
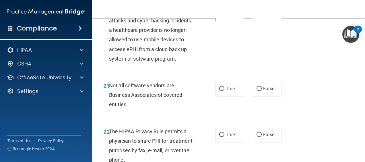
scroll to position [1263, 0]
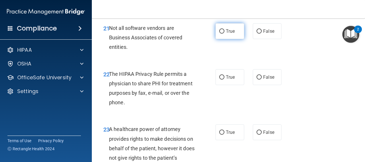
click at [227, 34] on span "True" at bounding box center [230, 30] width 9 height 5
click at [224, 34] on input "True" at bounding box center [221, 31] width 5 height 4
radio input "true"
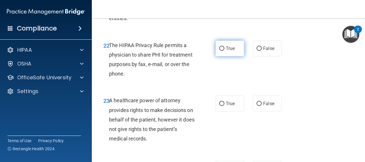
click at [229, 51] on span "True" at bounding box center [230, 48] width 9 height 5
click at [224, 51] on input "True" at bounding box center [221, 48] width 5 height 4
radio input "true"
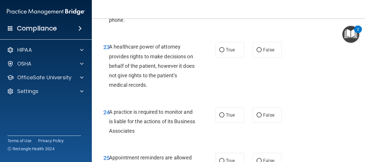
scroll to position [1349, 0]
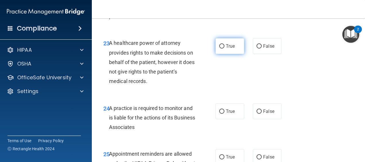
click at [223, 54] on label "True" at bounding box center [230, 46] width 29 height 16
click at [223, 49] on input "True" at bounding box center [221, 46] width 5 height 4
radio input "true"
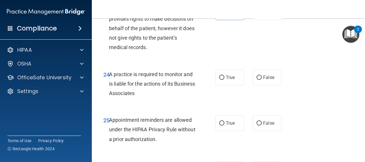
scroll to position [1406, 0]
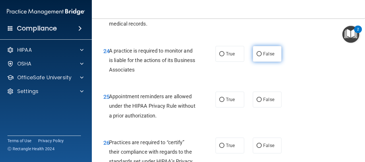
click at [269, 62] on label "False" at bounding box center [267, 54] width 29 height 16
click at [262, 56] on input "False" at bounding box center [259, 54] width 5 height 4
radio input "true"
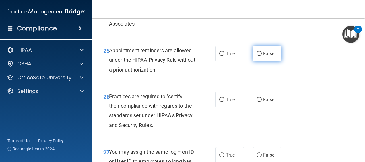
scroll to position [1435, 0]
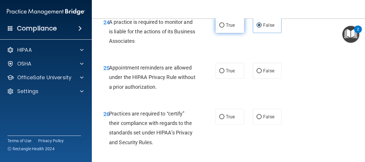
click at [227, 28] on span "True" at bounding box center [230, 24] width 9 height 5
click at [224, 28] on input "True" at bounding box center [221, 25] width 5 height 4
radio input "true"
radio input "false"
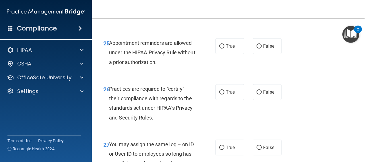
scroll to position [1492, 0]
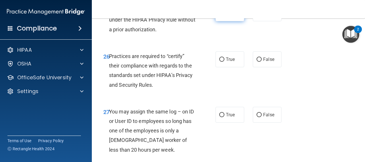
click at [232, 16] on span "True" at bounding box center [230, 13] width 9 height 5
click at [224, 16] on input "True" at bounding box center [221, 13] width 5 height 4
radio input "true"
click at [221, 62] on input "True" at bounding box center [221, 59] width 5 height 4
radio input "true"
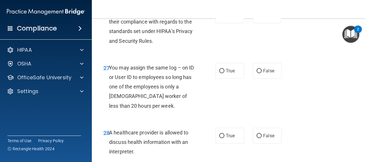
scroll to position [1550, 0]
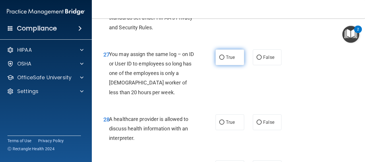
click at [238, 65] on label "True" at bounding box center [230, 57] width 29 height 16
click at [224, 60] on input "True" at bounding box center [221, 57] width 5 height 4
radio input "true"
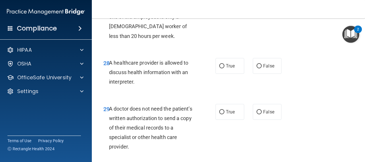
scroll to position [1607, 0]
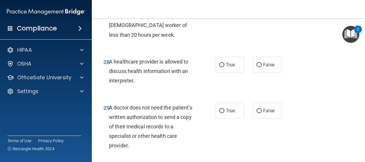
click at [260, 37] on div "27 You may assign the same log – on ID or User ID to employees so long has one …" at bounding box center [228, 17] width 259 height 65
click at [257, 8] on label "False" at bounding box center [267, 0] width 29 height 16
click at [257, 2] on input "False" at bounding box center [259, 0] width 5 height 4
radio input "true"
radio input "false"
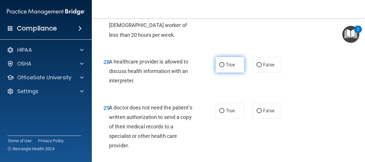
click at [216, 73] on label "True" at bounding box center [230, 65] width 29 height 16
click at [219, 67] on input "True" at bounding box center [221, 65] width 5 height 4
radio input "true"
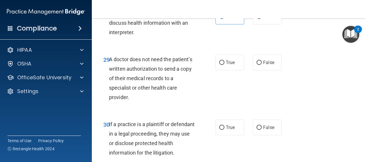
scroll to position [1665, 0]
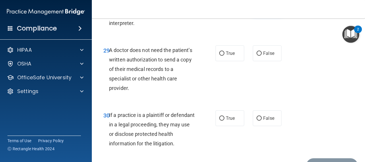
click at [264, 10] on span "False" at bounding box center [268, 7] width 11 height 5
click at [262, 10] on input "False" at bounding box center [259, 7] width 5 height 4
radio input "true"
radio input "false"
click at [219, 56] on input "True" at bounding box center [221, 53] width 5 height 4
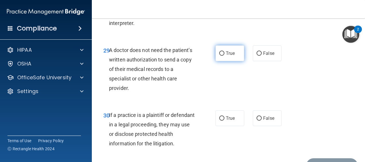
radio input "true"
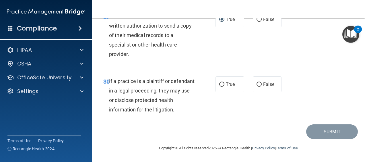
scroll to position [1722, 0]
click at [268, 87] on span "False" at bounding box center [268, 84] width 11 height 5
click at [262, 87] on input "False" at bounding box center [259, 84] width 5 height 4
radio input "true"
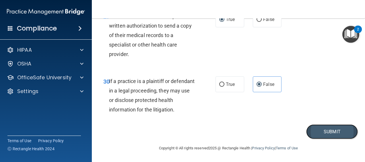
click at [331, 135] on button "Submit" at bounding box center [332, 131] width 52 height 15
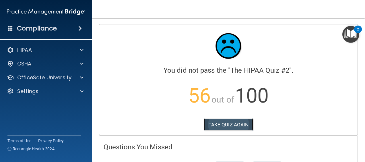
click at [230, 123] on button "TAKE QUIZ AGAIN" at bounding box center [229, 124] width 50 height 13
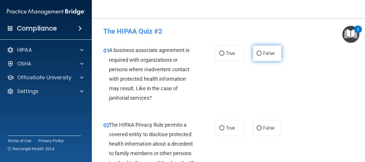
click at [257, 54] on input "False" at bounding box center [259, 53] width 5 height 4
radio input "true"
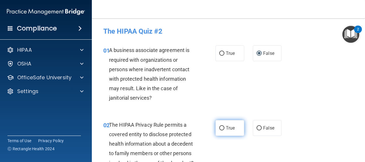
click at [221, 126] on input "True" at bounding box center [221, 128] width 5 height 4
radio input "true"
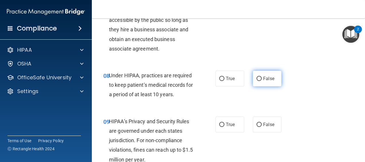
scroll to position [430, 0]
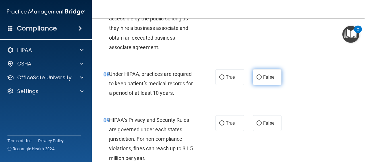
click at [257, 79] on input "False" at bounding box center [259, 77] width 5 height 4
radio input "true"
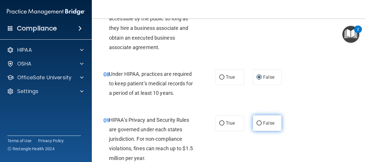
click at [257, 125] on input "False" at bounding box center [259, 123] width 5 height 4
radio input "true"
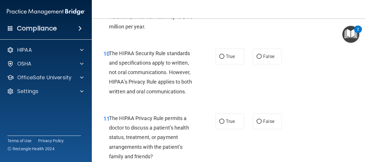
scroll to position [574, 0]
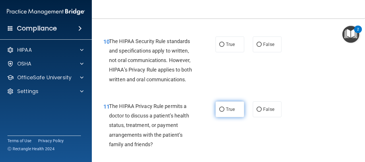
click at [219, 112] on input "True" at bounding box center [221, 109] width 5 height 4
radio input "true"
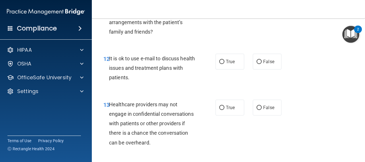
scroll to position [689, 0]
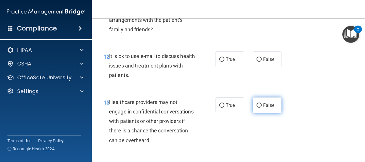
click at [258, 108] on input "False" at bounding box center [259, 105] width 5 height 4
radio input "true"
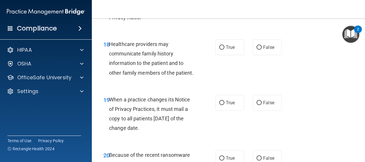
scroll to position [1062, 0]
click at [257, 105] on input "False" at bounding box center [259, 102] width 5 height 4
radio input "true"
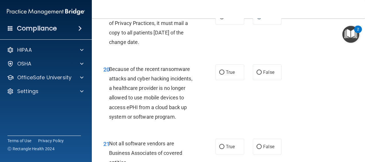
scroll to position [1148, 0]
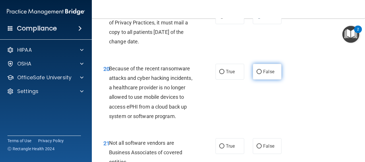
click at [257, 74] on input "False" at bounding box center [259, 72] width 5 height 4
radio input "true"
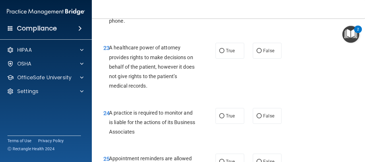
scroll to position [1349, 0]
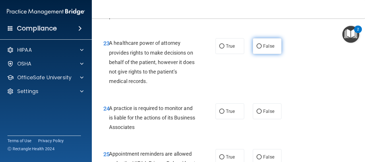
click at [258, 49] on input "False" at bounding box center [259, 46] width 5 height 4
radio input "true"
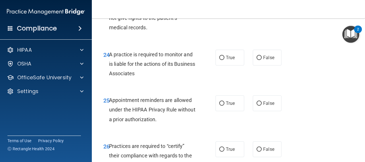
scroll to position [1406, 0]
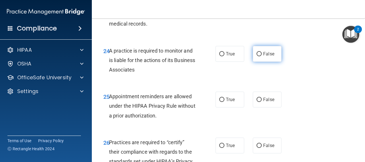
click at [257, 56] on input "False" at bounding box center [259, 54] width 5 height 4
radio input "true"
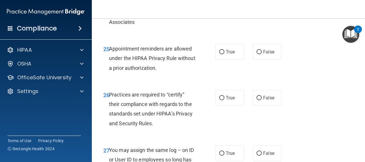
scroll to position [1492, 0]
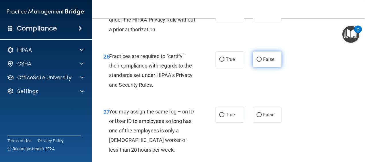
click at [257, 62] on input "False" at bounding box center [259, 59] width 5 height 4
radio input "true"
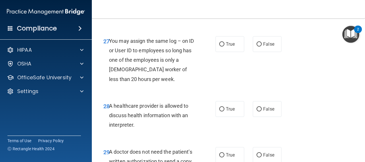
scroll to position [1578, 0]
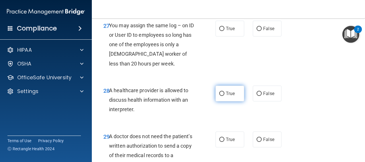
click at [220, 96] on input "True" at bounding box center [221, 94] width 5 height 4
radio input "true"
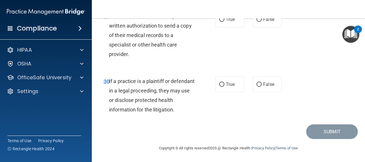
scroll to position [1722, 0]
click at [221, 87] on input "True" at bounding box center [221, 84] width 5 height 4
radio input "true"
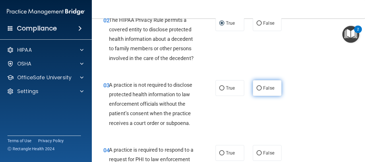
scroll to position [115, 0]
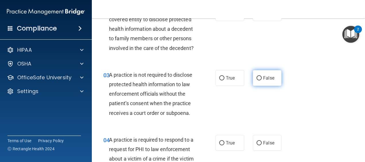
click at [259, 80] on input "False" at bounding box center [259, 78] width 5 height 4
radio input "true"
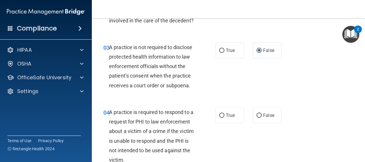
scroll to position [172, 0]
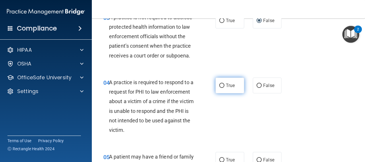
click at [216, 93] on label "True" at bounding box center [230, 85] width 29 height 16
click at [219, 88] on input "True" at bounding box center [221, 86] width 5 height 4
radio input "true"
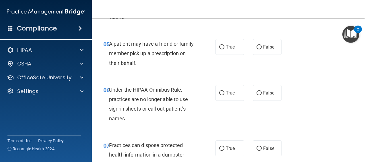
scroll to position [287, 0]
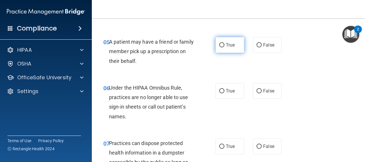
click at [219, 47] on input "True" at bounding box center [221, 45] width 5 height 4
radio input "true"
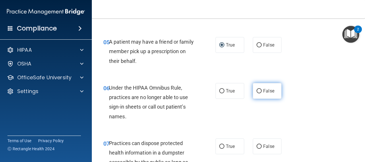
click at [257, 93] on input "False" at bounding box center [259, 91] width 5 height 4
radio input "true"
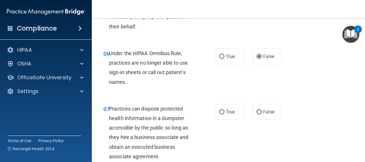
scroll to position [344, 0]
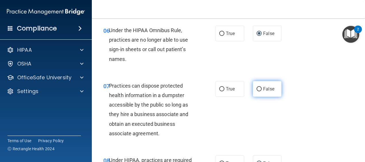
click at [261, 97] on label "False" at bounding box center [267, 89] width 29 height 16
click at [261, 91] on input "False" at bounding box center [259, 89] width 5 height 4
radio input "true"
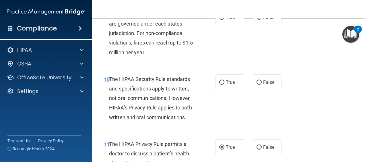
scroll to position [545, 0]
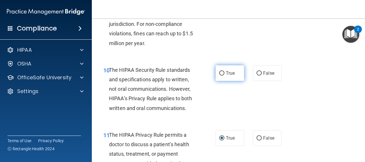
click at [237, 81] on label "True" at bounding box center [230, 73] width 29 height 16
click at [224, 75] on input "True" at bounding box center [221, 73] width 5 height 4
radio input "true"
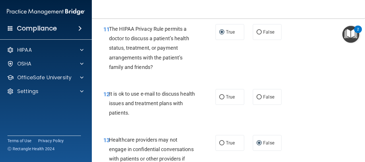
scroll to position [660, 0]
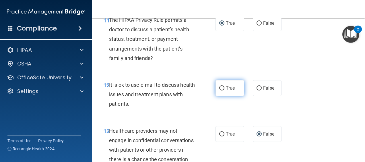
click at [227, 96] on label "True" at bounding box center [230, 88] width 29 height 16
click at [224, 90] on input "True" at bounding box center [221, 88] width 5 height 4
radio input "true"
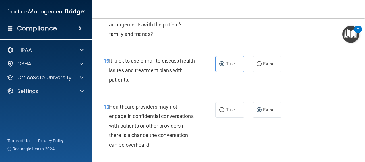
scroll to position [775, 0]
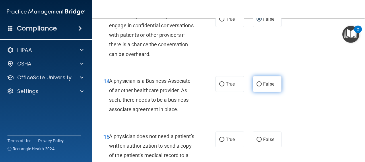
click at [259, 92] on label "False" at bounding box center [267, 84] width 29 height 16
click at [259, 86] on input "False" at bounding box center [259, 84] width 5 height 4
radio input "true"
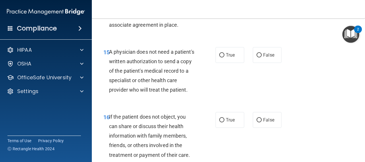
scroll to position [861, 0]
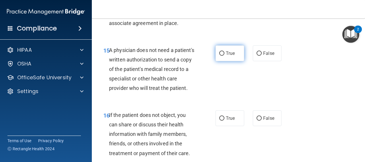
click at [226, 59] on label "True" at bounding box center [230, 53] width 29 height 16
click at [224, 56] on input "True" at bounding box center [221, 53] width 5 height 4
radio input "true"
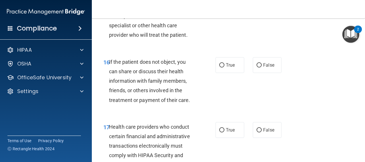
scroll to position [918, 0]
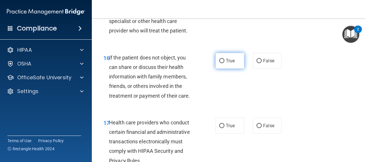
click at [226, 63] on span "True" at bounding box center [230, 60] width 9 height 5
click at [224, 63] on input "True" at bounding box center [221, 61] width 5 height 4
radio input "true"
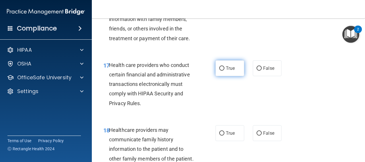
click at [230, 71] on span "True" at bounding box center [230, 67] width 9 height 5
click at [224, 71] on input "True" at bounding box center [221, 68] width 5 height 4
radio input "true"
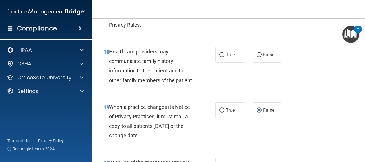
scroll to position [1062, 0]
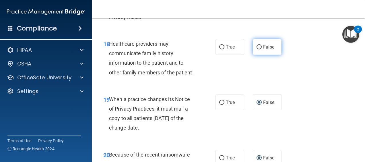
click at [268, 55] on label "False" at bounding box center [267, 47] width 29 height 16
click at [262, 49] on input "False" at bounding box center [259, 47] width 5 height 4
radio input "true"
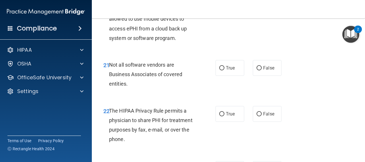
scroll to position [1234, 0]
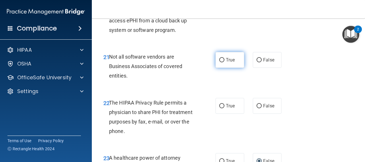
click at [220, 68] on label "True" at bounding box center [230, 60] width 29 height 16
click at [220, 62] on input "True" at bounding box center [221, 60] width 5 height 4
radio input "true"
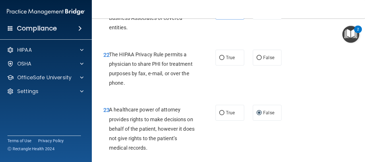
scroll to position [1291, 0]
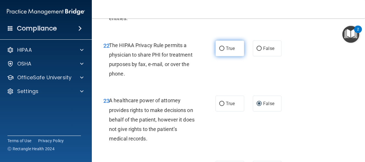
click at [226, 51] on span "True" at bounding box center [230, 48] width 9 height 5
click at [224, 51] on input "True" at bounding box center [221, 48] width 5 height 4
radio input "true"
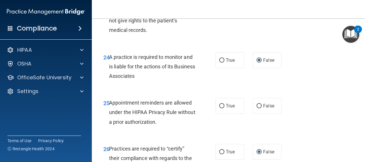
scroll to position [1435, 0]
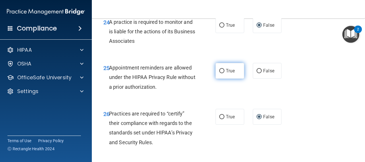
click at [226, 73] on span "True" at bounding box center [230, 70] width 9 height 5
click at [224, 73] on input "True" at bounding box center [221, 71] width 5 height 4
radio input "true"
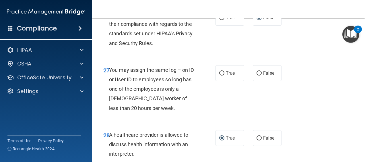
scroll to position [1550, 0]
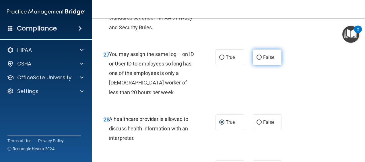
click at [259, 65] on label "False" at bounding box center [267, 57] width 29 height 16
click at [259, 60] on input "False" at bounding box center [259, 57] width 5 height 4
radio input "true"
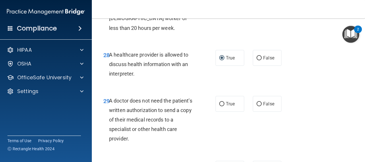
scroll to position [1636, 0]
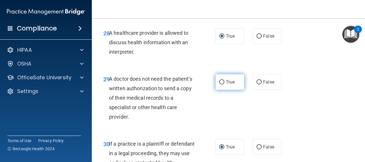
click at [232, 90] on label "True" at bounding box center [230, 82] width 29 height 16
click at [224, 84] on input "True" at bounding box center [221, 82] width 5 height 4
radio input "true"
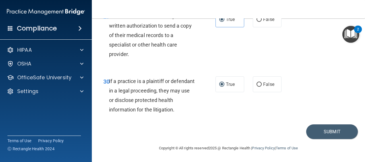
scroll to position [1722, 0]
click at [330, 135] on button "Submit" at bounding box center [332, 131] width 52 height 15
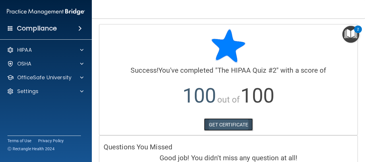
click at [245, 126] on link "GET CERTIFICATE" at bounding box center [228, 124] width 49 height 13
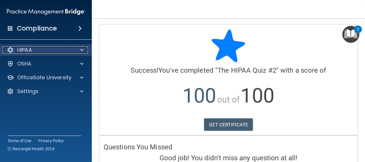
click at [82, 49] on span at bounding box center [81, 49] width 3 height 7
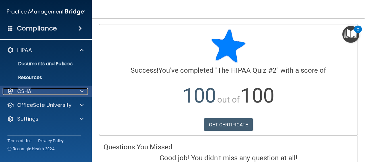
click at [82, 94] on span at bounding box center [81, 91] width 3 height 7
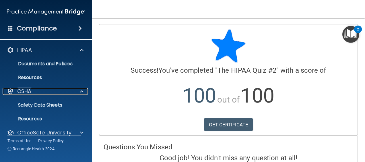
scroll to position [21, 0]
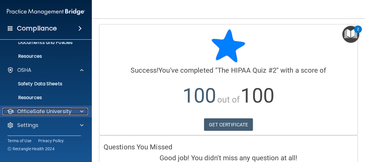
click at [84, 113] on div at bounding box center [81, 111] width 14 height 7
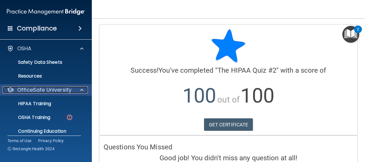
scroll to position [62, 0]
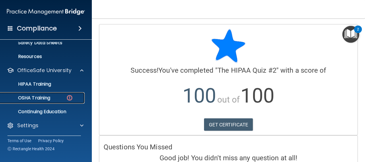
click at [60, 99] on div "OSHA Training" at bounding box center [43, 98] width 78 height 6
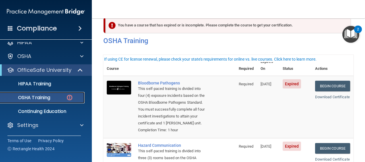
scroll to position [2, 0]
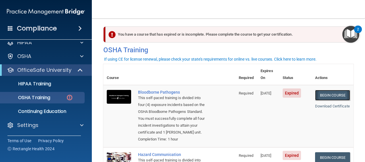
click at [335, 90] on link "Begin Course" at bounding box center [332, 95] width 35 height 11
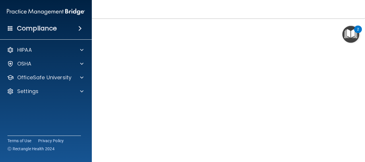
scroll to position [26, 0]
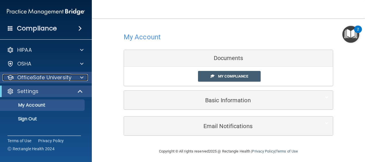
click at [75, 77] on div at bounding box center [81, 77] width 14 height 7
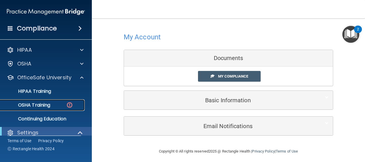
click at [76, 102] on div "OSHA Training" at bounding box center [43, 105] width 78 height 6
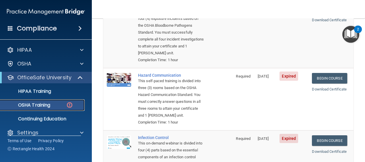
scroll to position [86, 0]
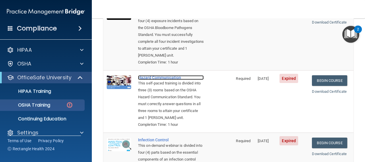
click at [155, 77] on div "Hazard Communication" at bounding box center [171, 77] width 66 height 5
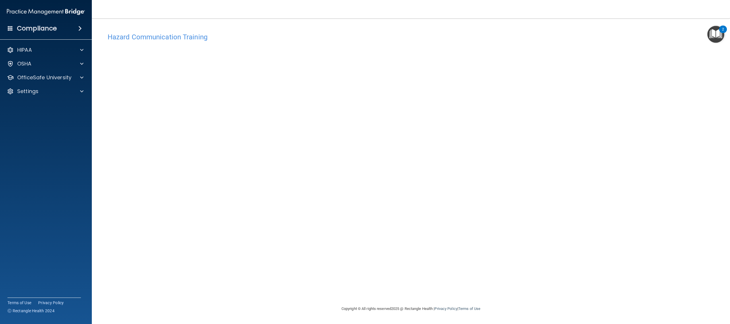
click at [365, 162] on div "Hazard Communication Training This course doesn’t expire until [DATE]. Are you …" at bounding box center [410, 167] width 615 height 275
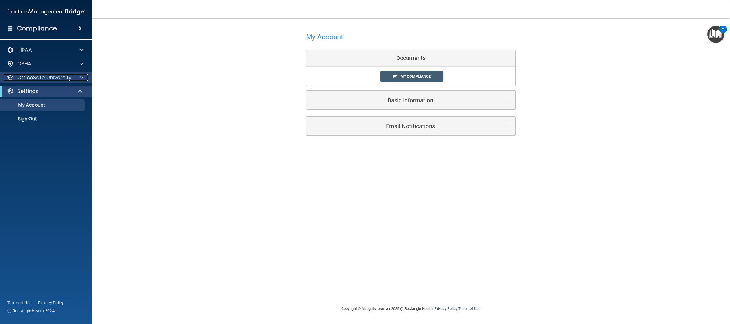
click at [84, 79] on div at bounding box center [81, 77] width 14 height 7
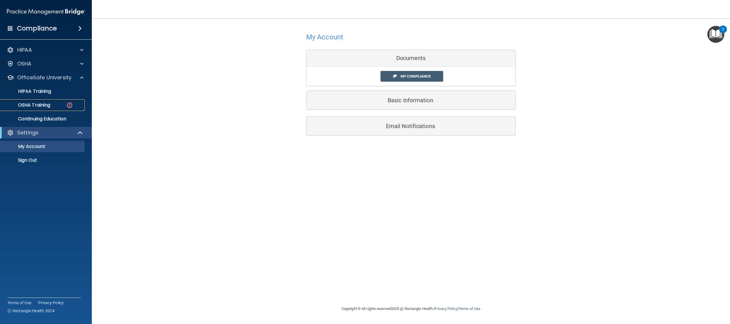
click at [77, 105] on div "OSHA Training" at bounding box center [43, 105] width 78 height 6
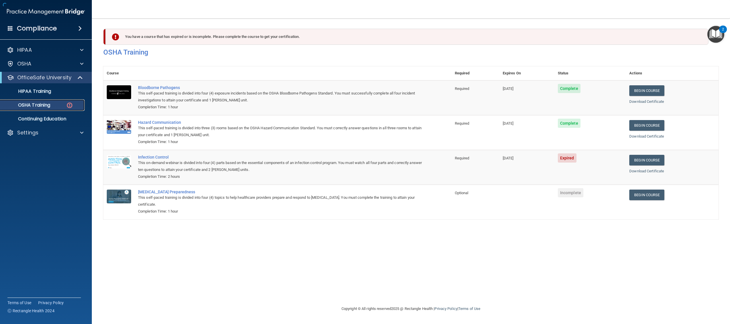
click at [77, 105] on div "OSHA Training" at bounding box center [43, 105] width 78 height 6
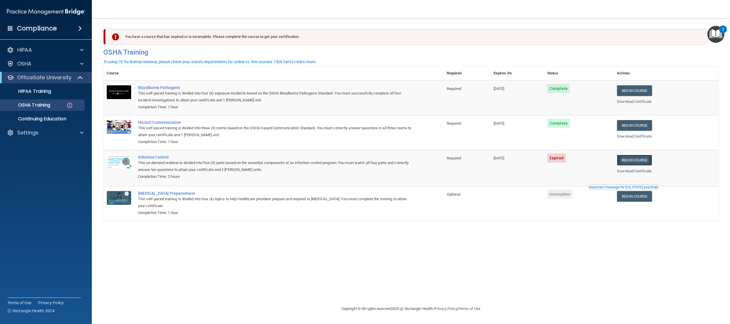
click at [365, 162] on link "Begin Course" at bounding box center [634, 160] width 35 height 11
click at [45, 101] on link "OSHA Training" at bounding box center [39, 104] width 90 height 11
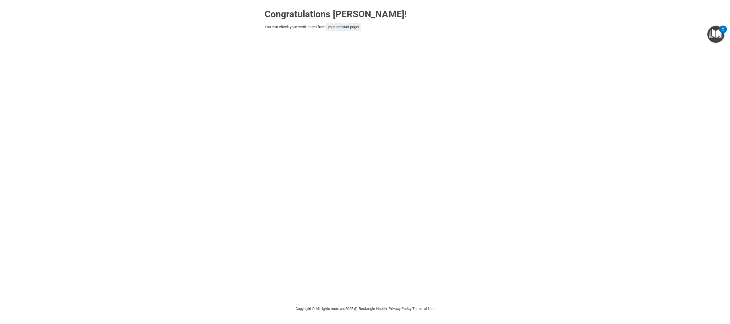
click at [357, 29] on button "your account page!" at bounding box center [344, 27] width 36 height 9
click at [347, 26] on link "your account page!" at bounding box center [343, 27] width 31 height 4
